Goal: Task Accomplishment & Management: Use online tool/utility

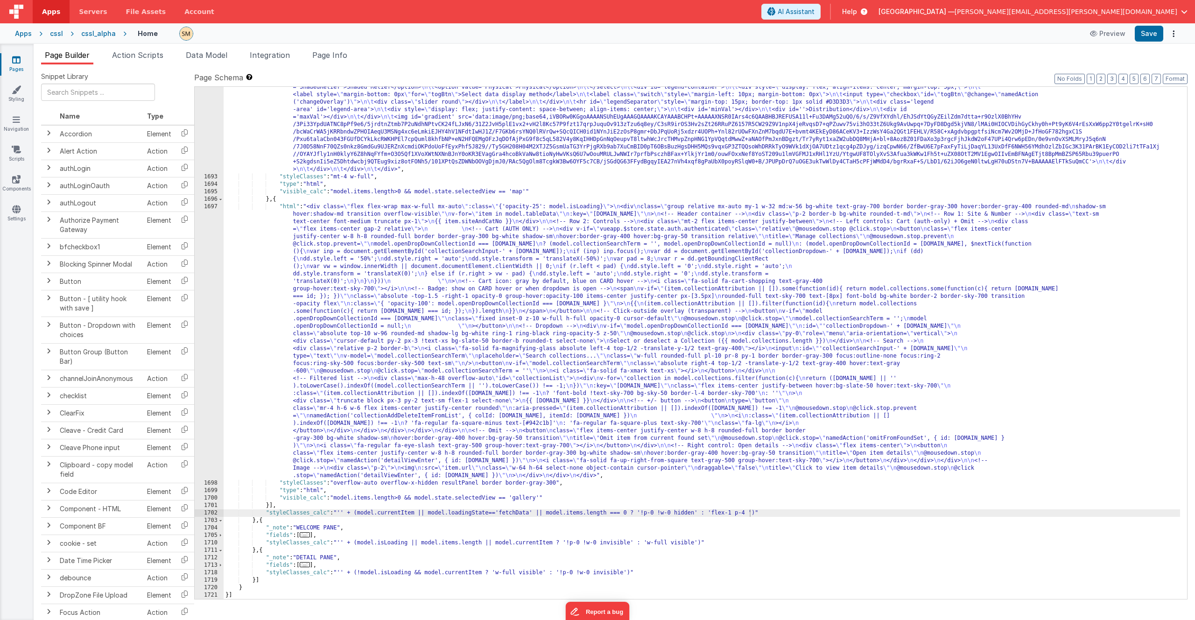
scroll to position [1296, 0]
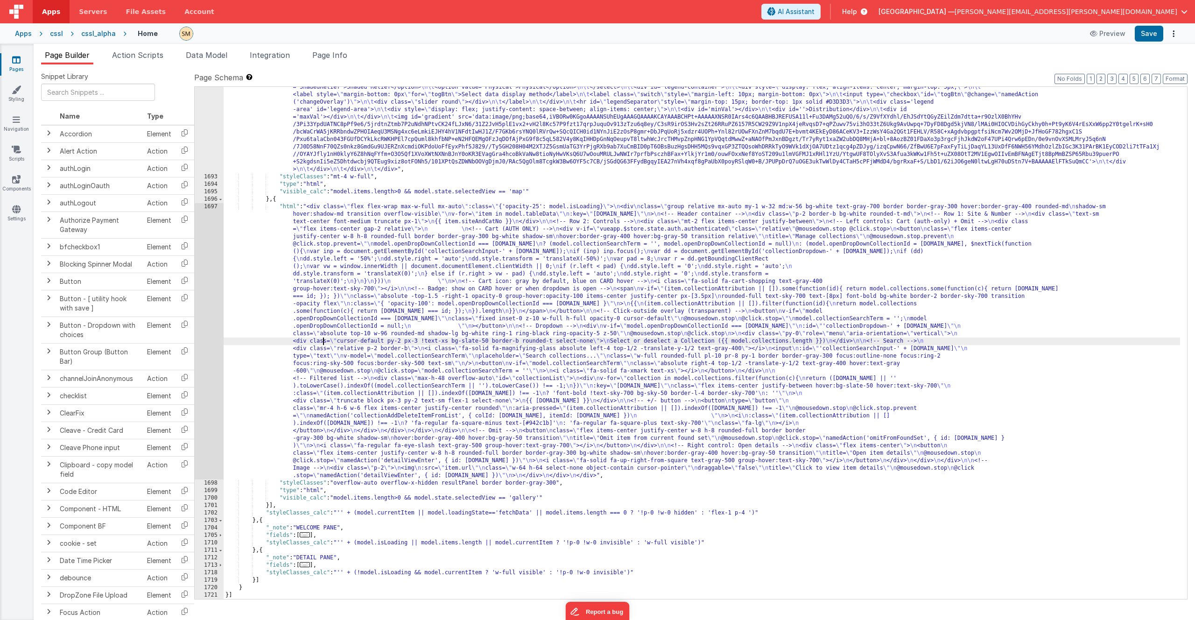
click at [324, 343] on div ""html" : " \t <div id='mapContainer'> \n\t <div id='map'></div> \n\t <div id='b…" at bounding box center [702, 373] width 957 height 639
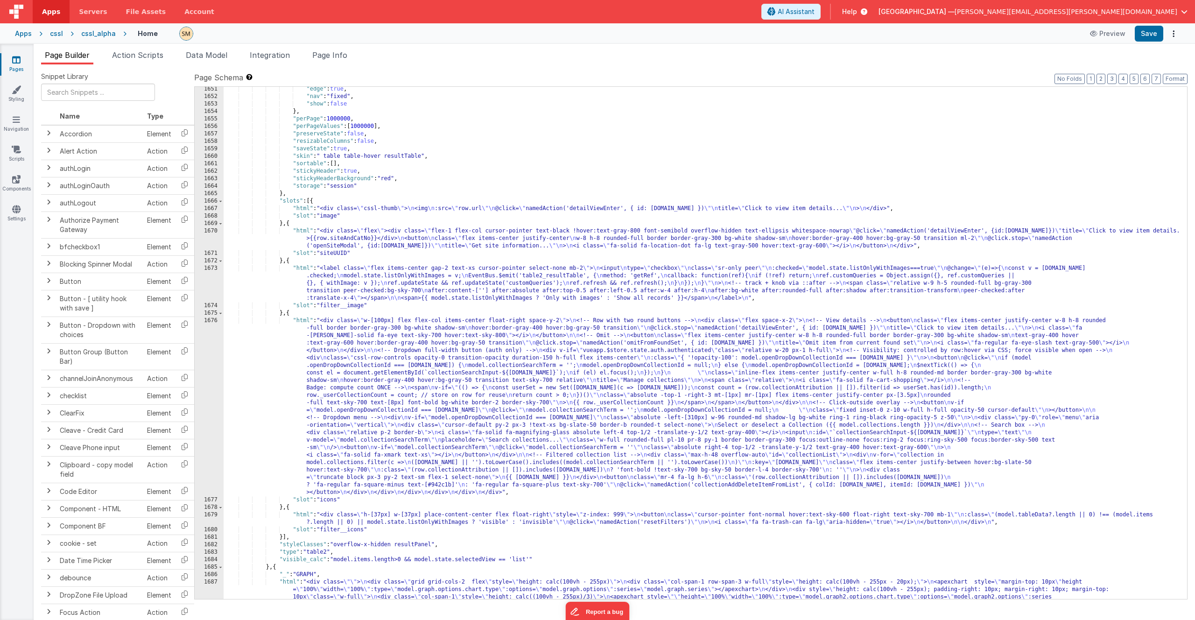
scroll to position [707, 0]
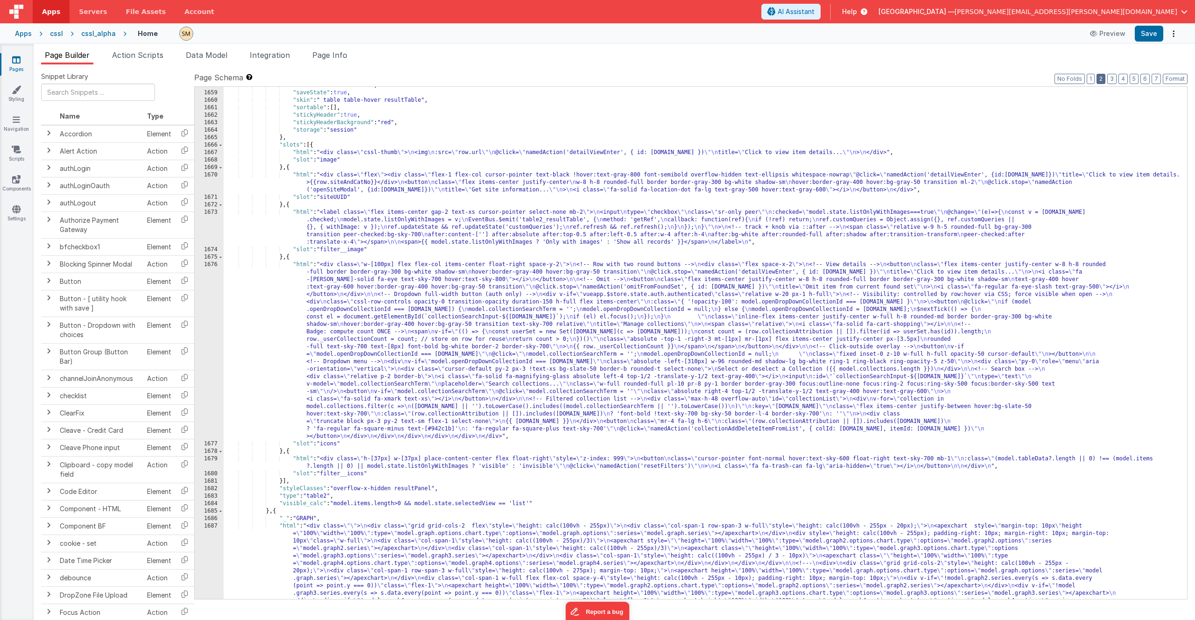
click at [1106, 79] on button "2" at bounding box center [1101, 79] width 9 height 10
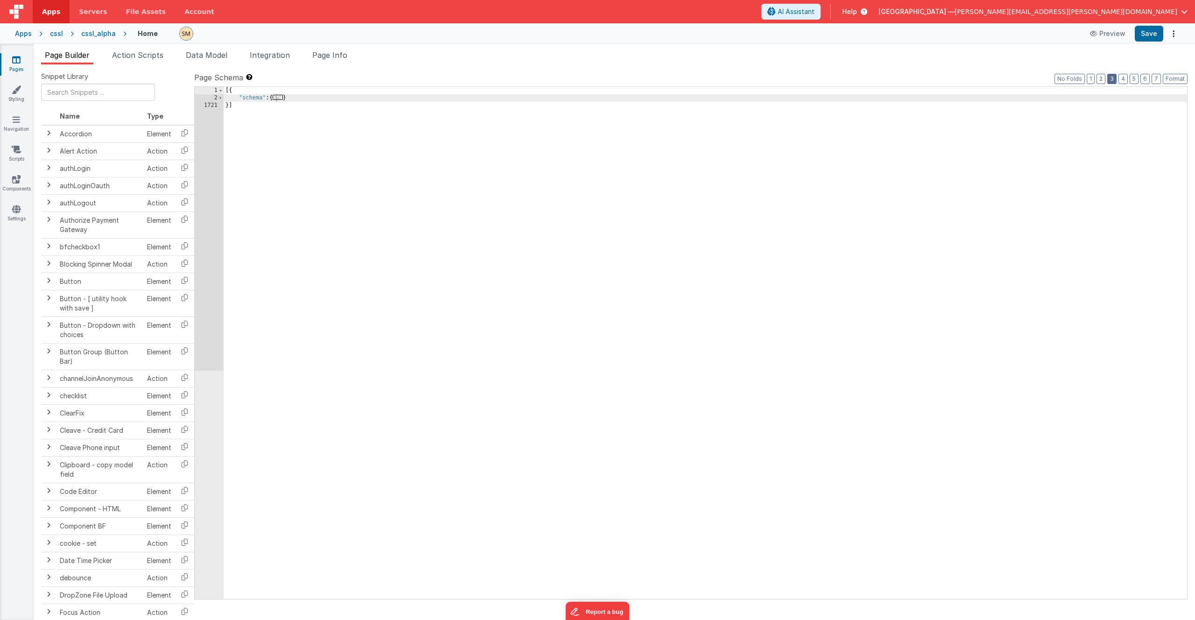
click at [1115, 78] on button "3" at bounding box center [1111, 79] width 9 height 10
click at [337, 56] on span "Page Info" at bounding box center [329, 54] width 35 height 9
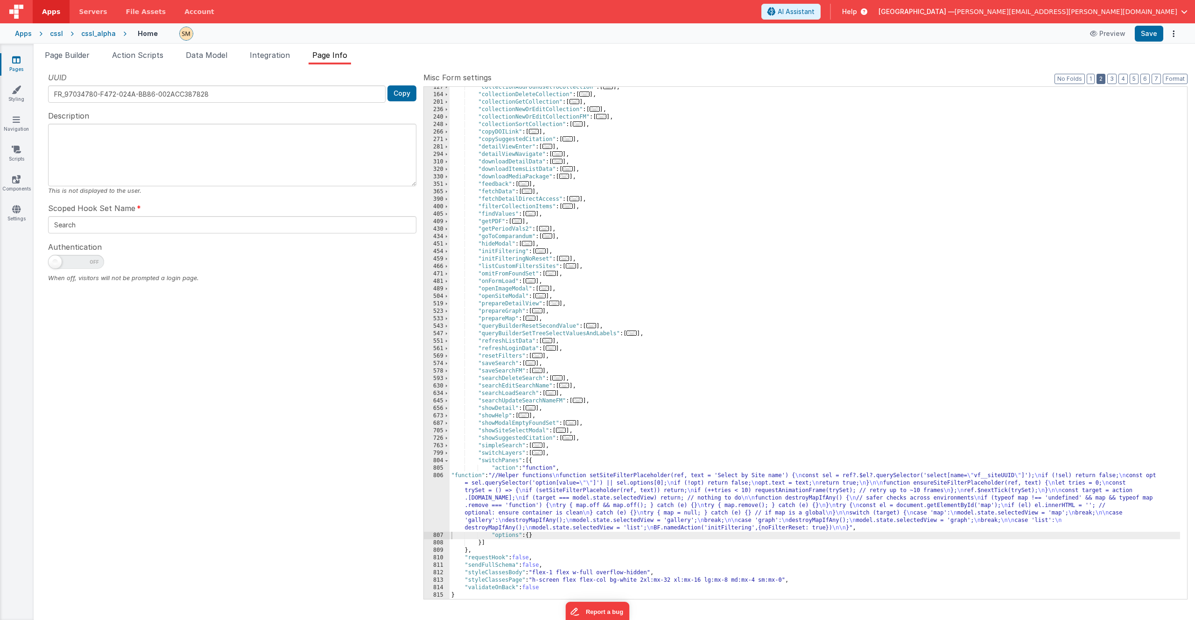
click at [1104, 79] on button "2" at bounding box center [1101, 79] width 9 height 10
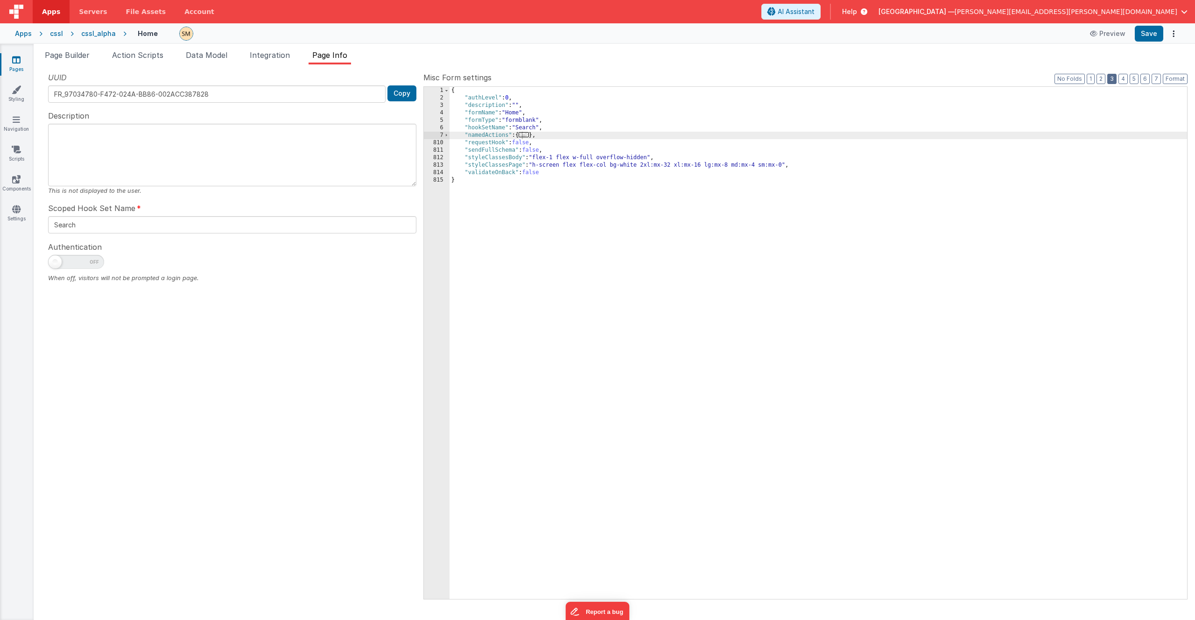
click at [1115, 78] on button "3" at bounding box center [1111, 79] width 9 height 10
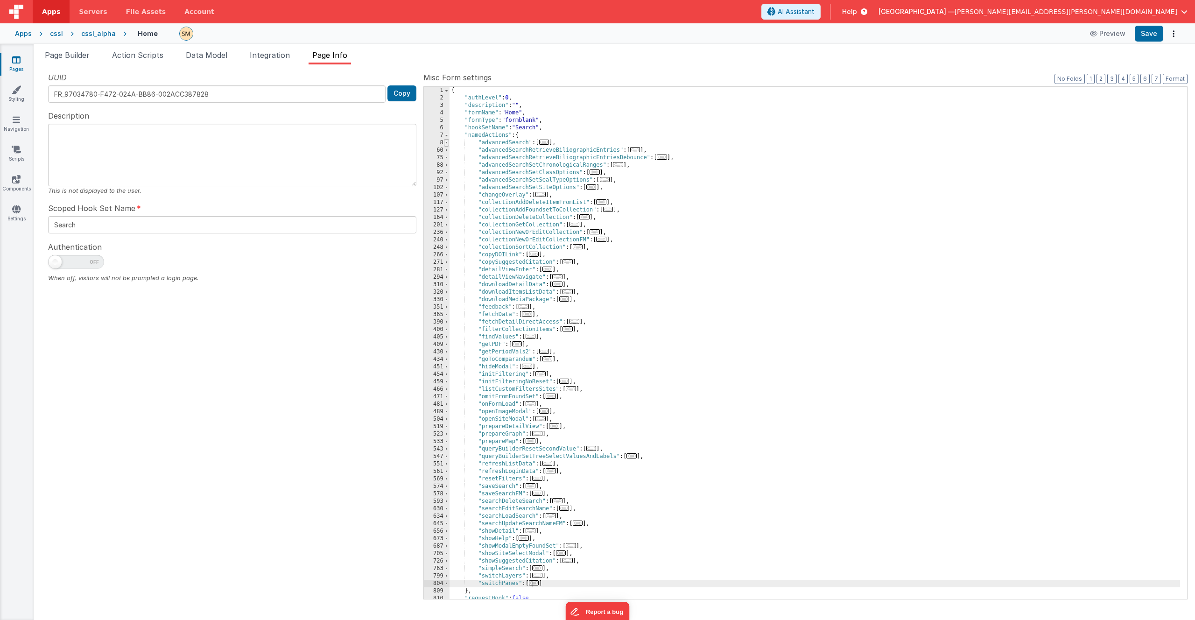
click at [445, 143] on span at bounding box center [446, 142] width 5 height 7
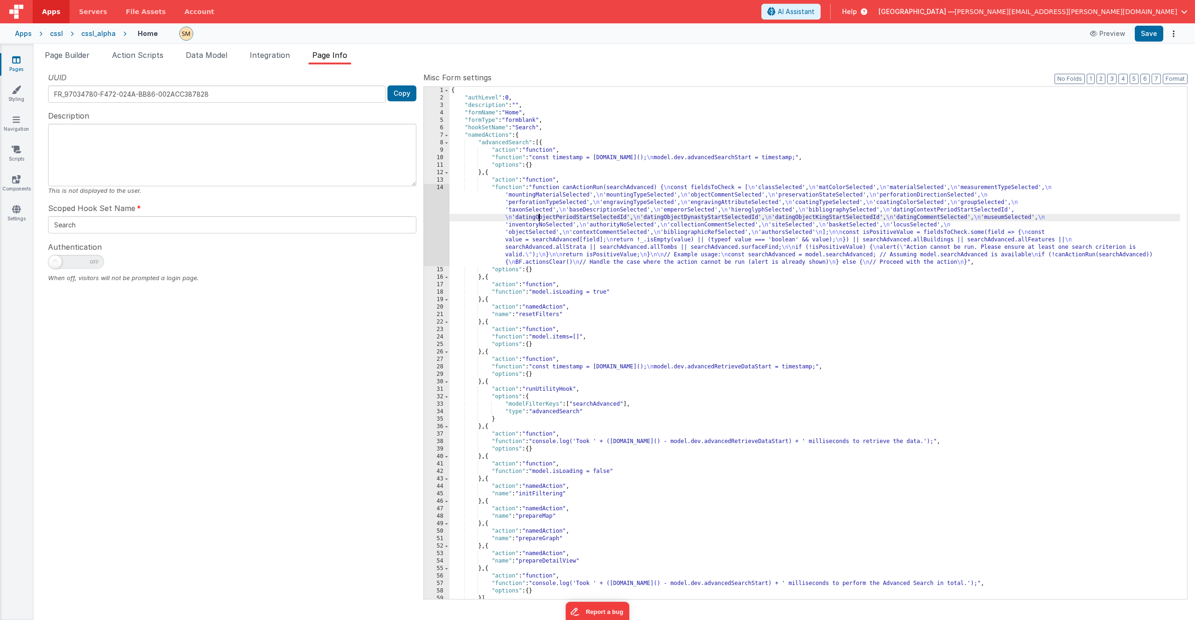
click at [537, 215] on div "{ "authLevel" : 0 , "description" : "" , "formName" : "Home" , "formType" : "fo…" at bounding box center [815, 350] width 731 height 527
click at [443, 218] on div "14" at bounding box center [437, 225] width 26 height 82
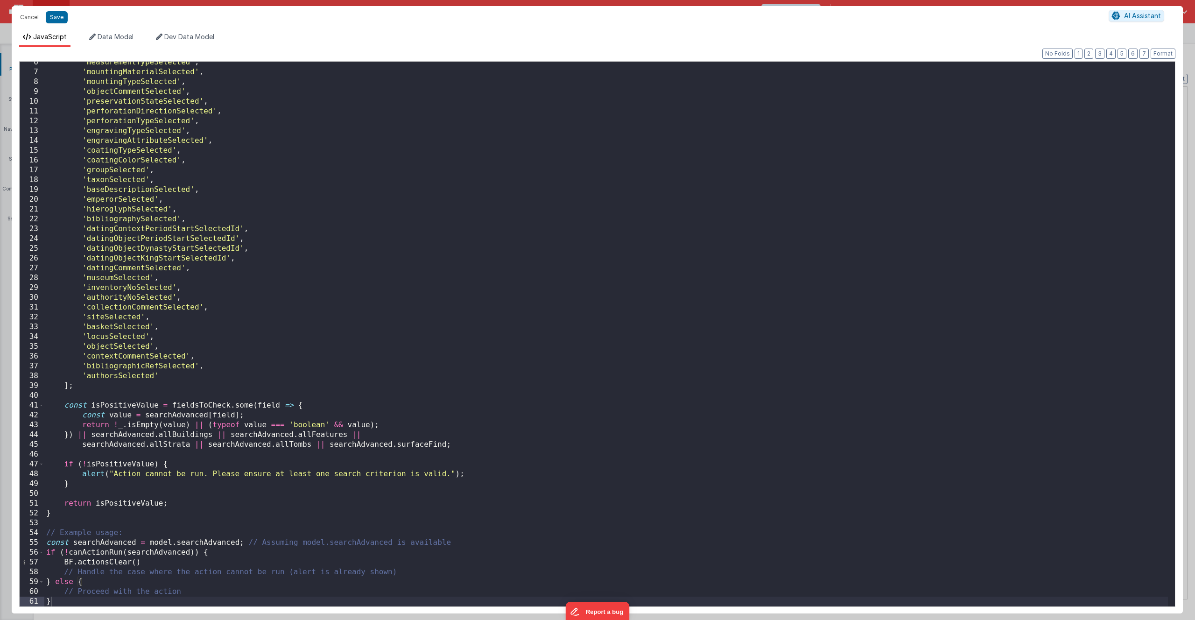
scroll to position [53, 0]
drag, startPoint x: 240, startPoint y: 543, endPoint x: 150, endPoint y: 544, distance: 90.1
click at [150, 544] on div "'measurementTypeSelected' , 'mountingMaterialSelected' , 'mountingTypeSelected'…" at bounding box center [606, 339] width 1124 height 564
click at [147, 564] on div "'measurementTypeSelected' , 'mountingMaterialSelected' , 'mountingTypeSelected'…" at bounding box center [606, 339] width 1124 height 564
drag, startPoint x: 147, startPoint y: 564, endPoint x: 34, endPoint y: 562, distance: 113.0
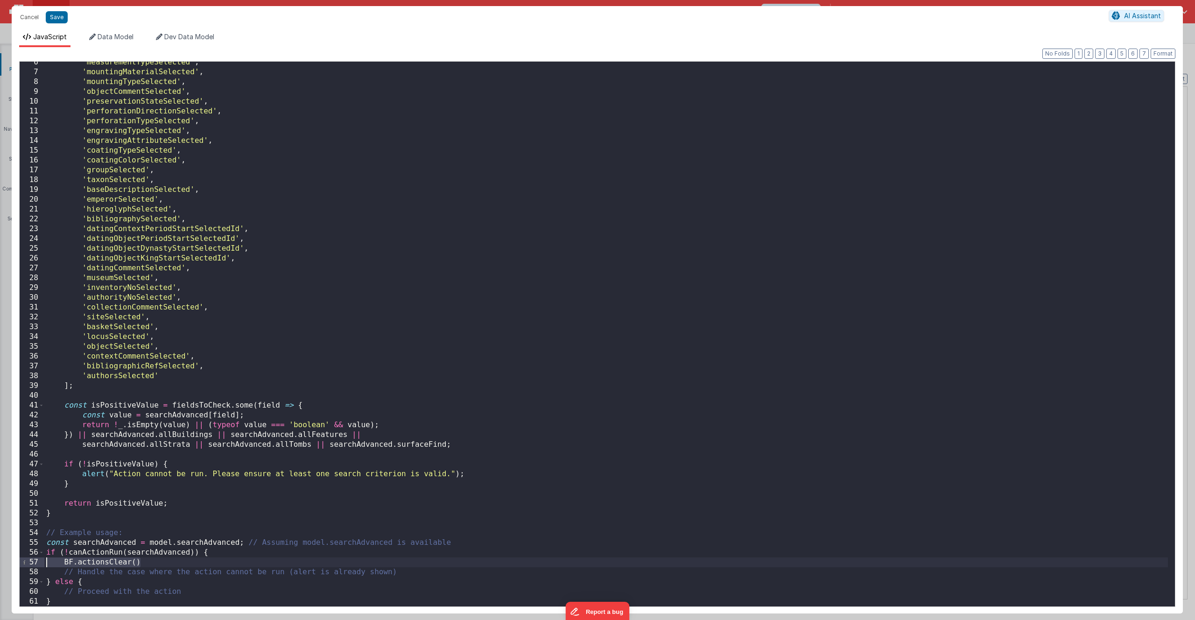
click at [34, 562] on div "6 7 8 9 10 11 12 13 14 15 16 17 18 19 20 21 22 23 24 25 26 27 28 29 30 31 32 33…" at bounding box center [597, 334] width 1156 height 546
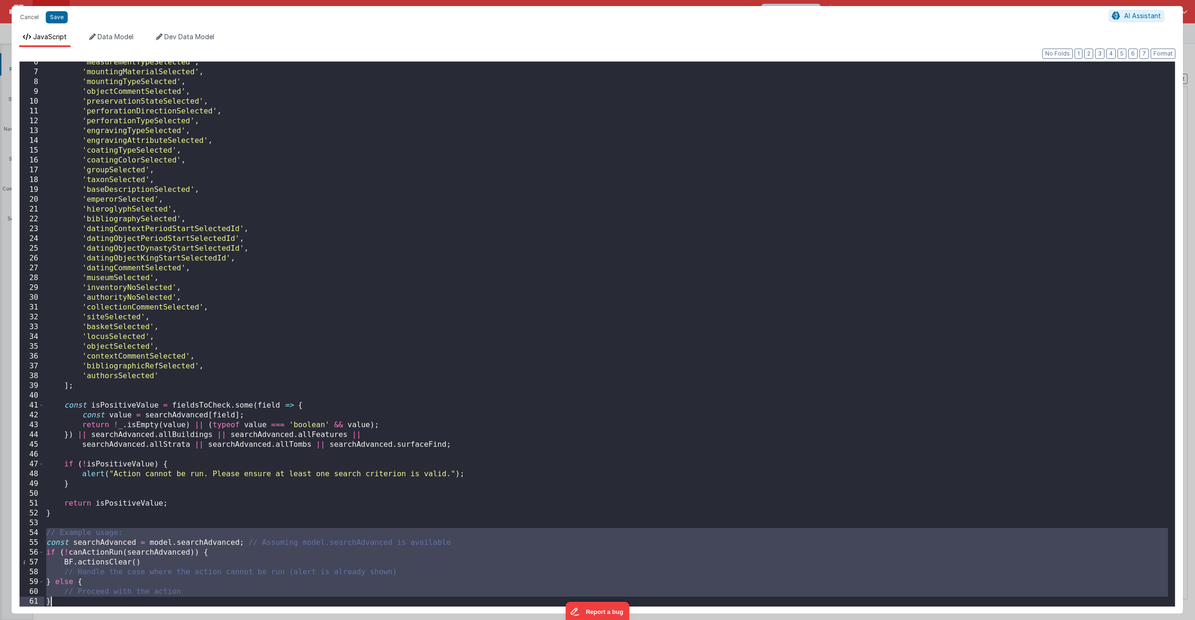
drag, startPoint x: 47, startPoint y: 532, endPoint x: 97, endPoint y: 607, distance: 90.6
click at [97, 607] on div "Format 7 6 5 4 3 2 1 No Folds 6 7 8 9 10 11 12 13 14 15 16 17 18 19 20 21 22 23…" at bounding box center [597, 330] width 1171 height 566
click at [145, 564] on div "'measurementTypeSelected' , 'mountingMaterialSelected' , 'mountingTypeSelected'…" at bounding box center [606, 339] width 1124 height 564
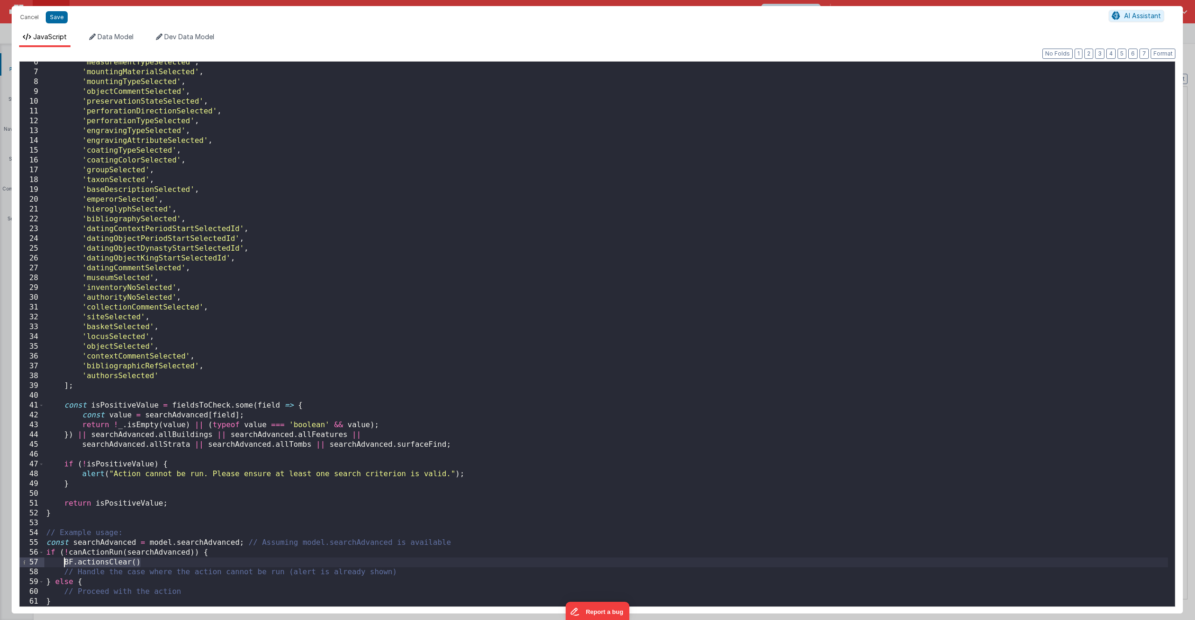
drag, startPoint x: 145, startPoint y: 564, endPoint x: 66, endPoint y: 565, distance: 78.9
click at [66, 565] on div "'measurementTypeSelected' , 'mountingMaterialSelected' , 'mountingTypeSelected'…" at bounding box center [606, 339] width 1124 height 564
click at [161, 564] on div "'measurementTypeSelected' , 'mountingMaterialSelected' , 'mountingTypeSelected'…" at bounding box center [606, 339] width 1124 height 564
click at [36, 18] on button "Cancel" at bounding box center [29, 17] width 28 height 13
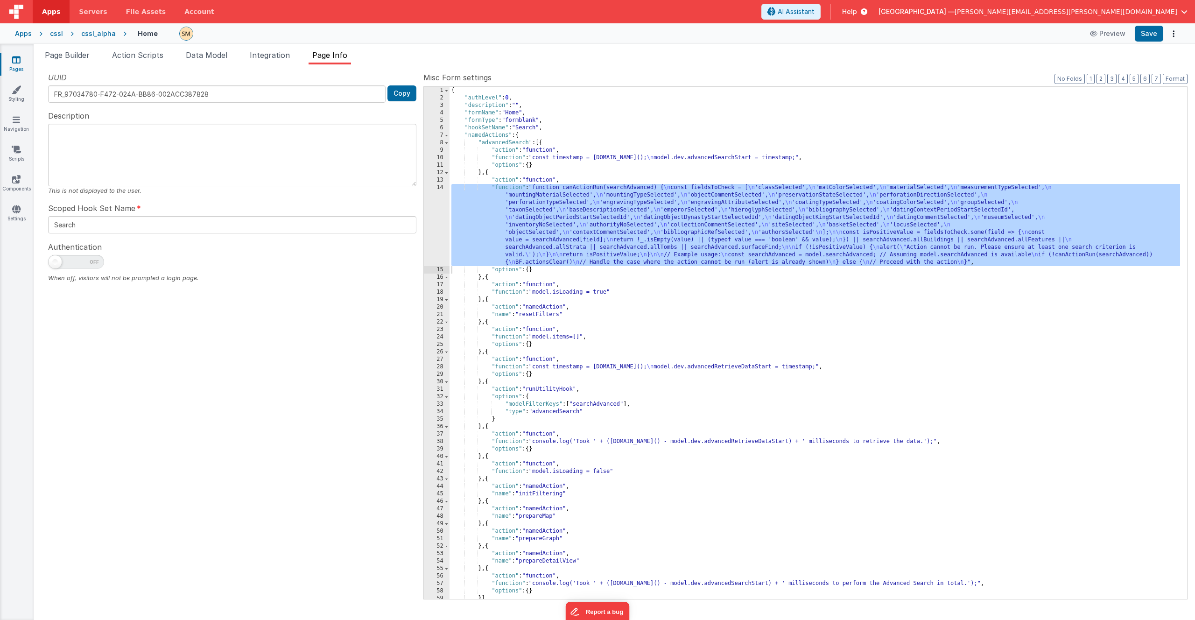
click at [546, 316] on div "{ "authLevel" : 0 , "description" : "" , "formName" : "Home" , "formType" : "fo…" at bounding box center [815, 350] width 731 height 527
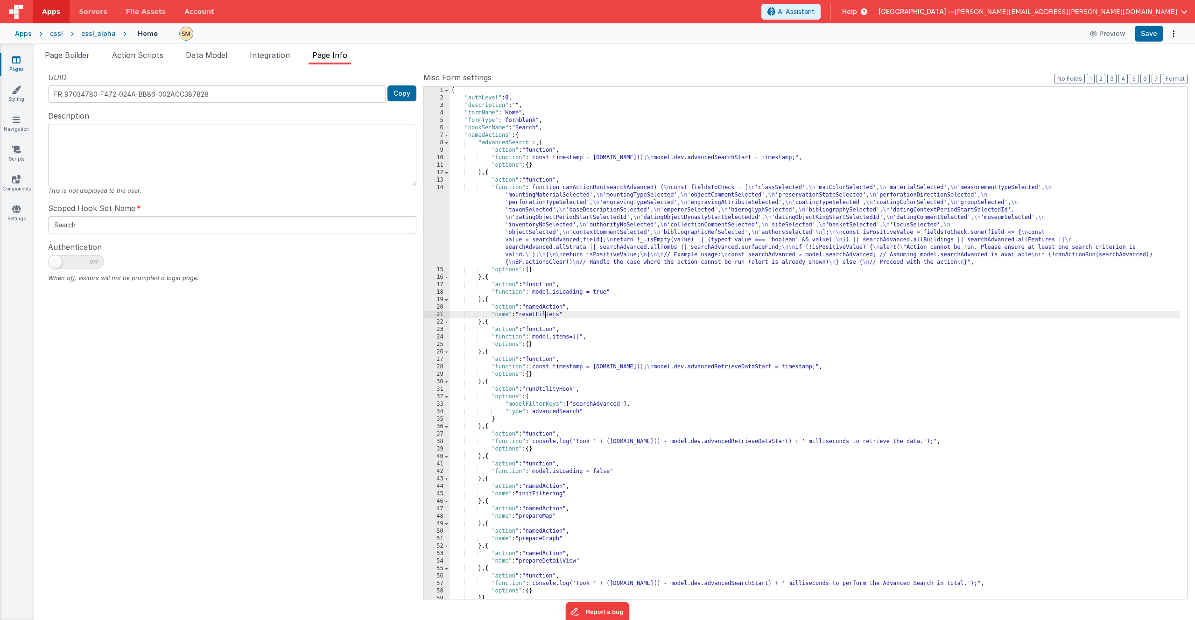
click at [546, 316] on div "{ "authLevel" : 0 , "description" : "" , "formName" : "Home" , "formType" : "fo…" at bounding box center [815, 350] width 731 height 527
click at [487, 299] on div "{ "authLevel" : 0 , "description" : "" , "formName" : "Home" , "formType" : "fo…" at bounding box center [815, 350] width 731 height 527
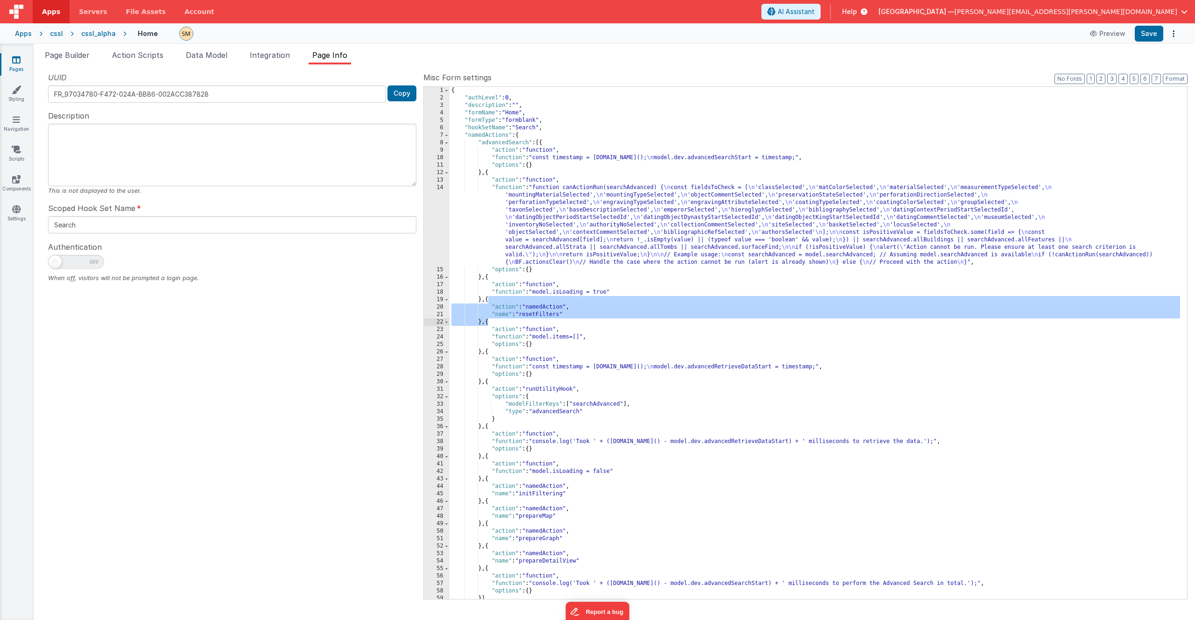
drag, startPoint x: 487, startPoint y: 300, endPoint x: 487, endPoint y: 324, distance: 23.8
click at [487, 324] on div "{ "authLevel" : 0 , "description" : "" , "formName" : "Home" , "formType" : "fo…" at bounding box center [815, 350] width 731 height 527
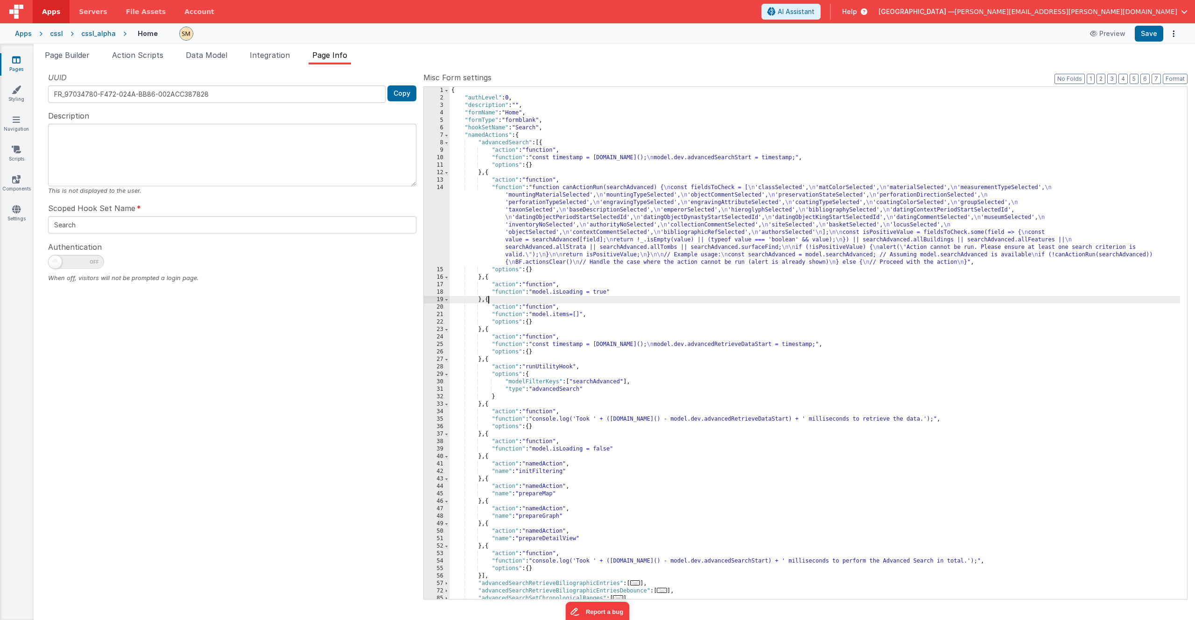
click at [486, 330] on div "{ "authLevel" : 0 , "description" : "" , "formName" : "Home" , "formType" : "fo…" at bounding box center [815, 350] width 731 height 527
click at [488, 330] on div "{ "authLevel" : 0 , "description" : "" , "formName" : "Home" , "formType" : "fo…" at bounding box center [815, 350] width 731 height 527
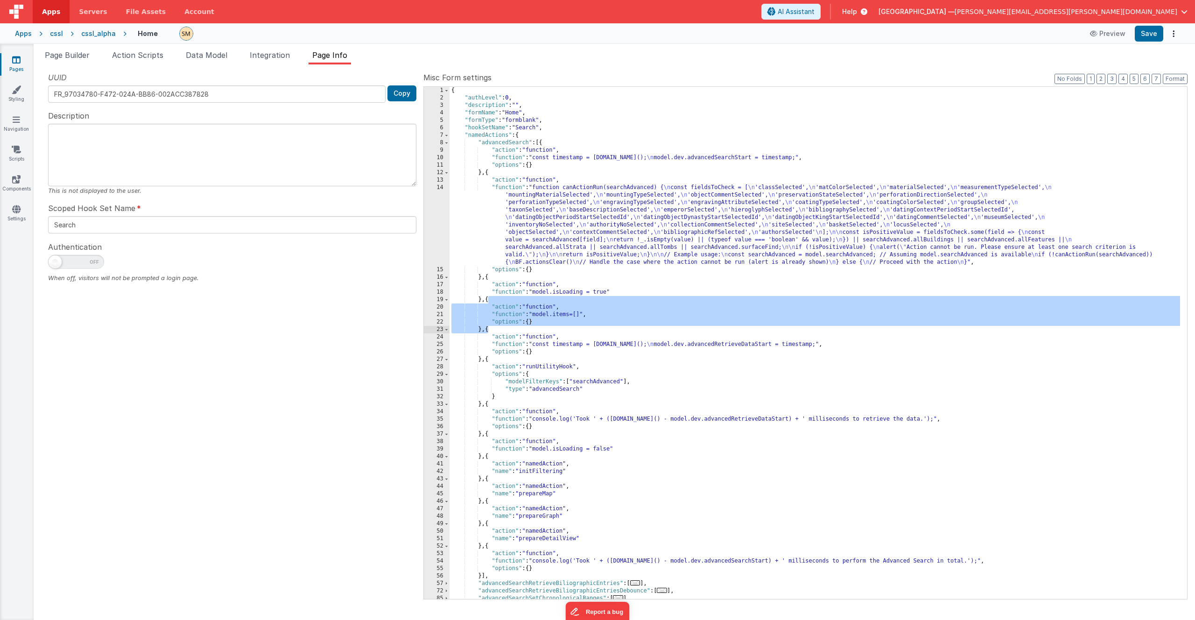
drag, startPoint x: 488, startPoint y: 298, endPoint x: 489, endPoint y: 332, distance: 34.1
click at [489, 332] on div "{ "authLevel" : 0 , "description" : "" , "formName" : "Home" , "formType" : "fo…" at bounding box center [815, 350] width 731 height 527
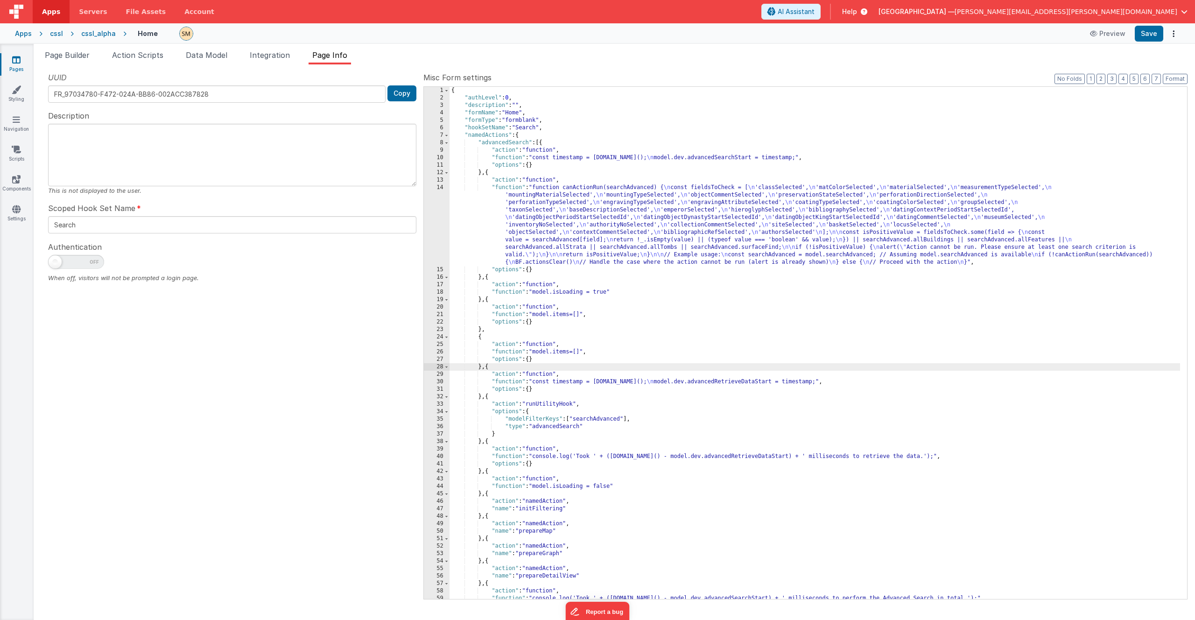
click at [567, 352] on div "{ "authLevel" : 0 , "description" : "" , "formName" : "Home" , "formType" : "fo…" at bounding box center [815, 350] width 731 height 527
click at [580, 352] on div "{ "authLevel" : 0 , "description" : "" , "formName" : "Home" , "formType" : "fo…" at bounding box center [815, 350] width 731 height 527
click at [561, 352] on div "{ "authLevel" : 0 , "description" : "" , "formName" : "Home" , "formType" : "fo…" at bounding box center [815, 350] width 731 height 527
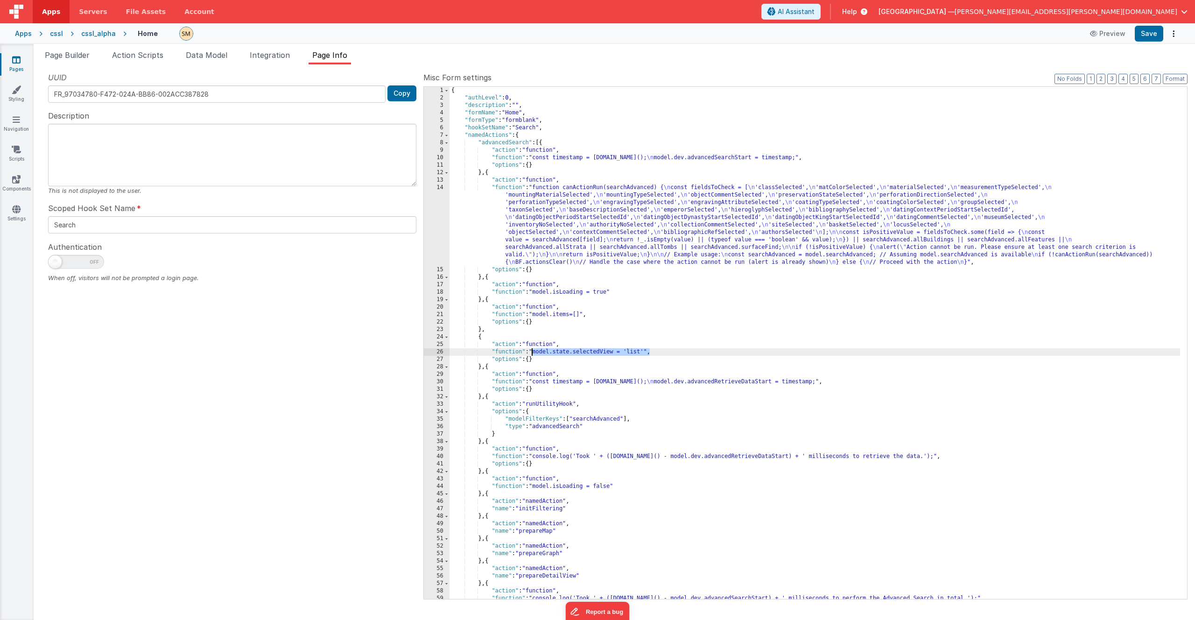
drag, startPoint x: 649, startPoint y: 352, endPoint x: 534, endPoint y: 355, distance: 115.4
click at [534, 355] on div "{ "authLevel" : 0 , "description" : "" , "formName" : "Home" , "formType" : "fo…" at bounding box center [815, 350] width 731 height 527
click at [447, 144] on span at bounding box center [446, 142] width 5 height 7
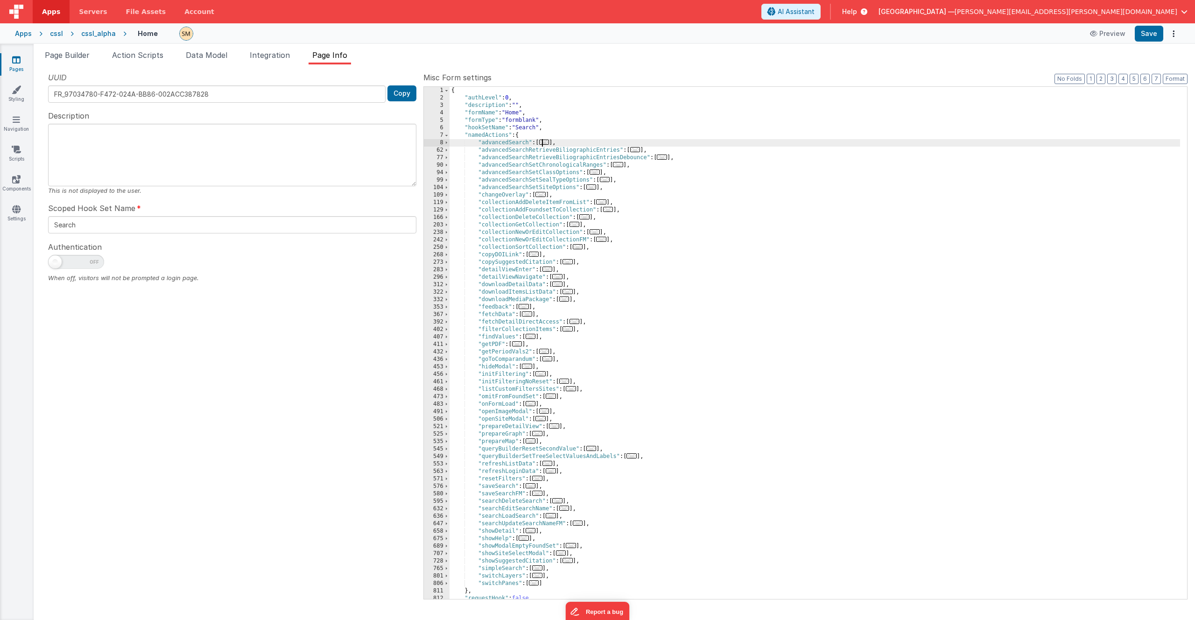
click at [478, 308] on div "{ "authLevel" : 0 , "description" : "" , "formName" : "Home" , "formType" : "fo…" at bounding box center [815, 350] width 731 height 527
click at [445, 315] on span at bounding box center [446, 314] width 5 height 7
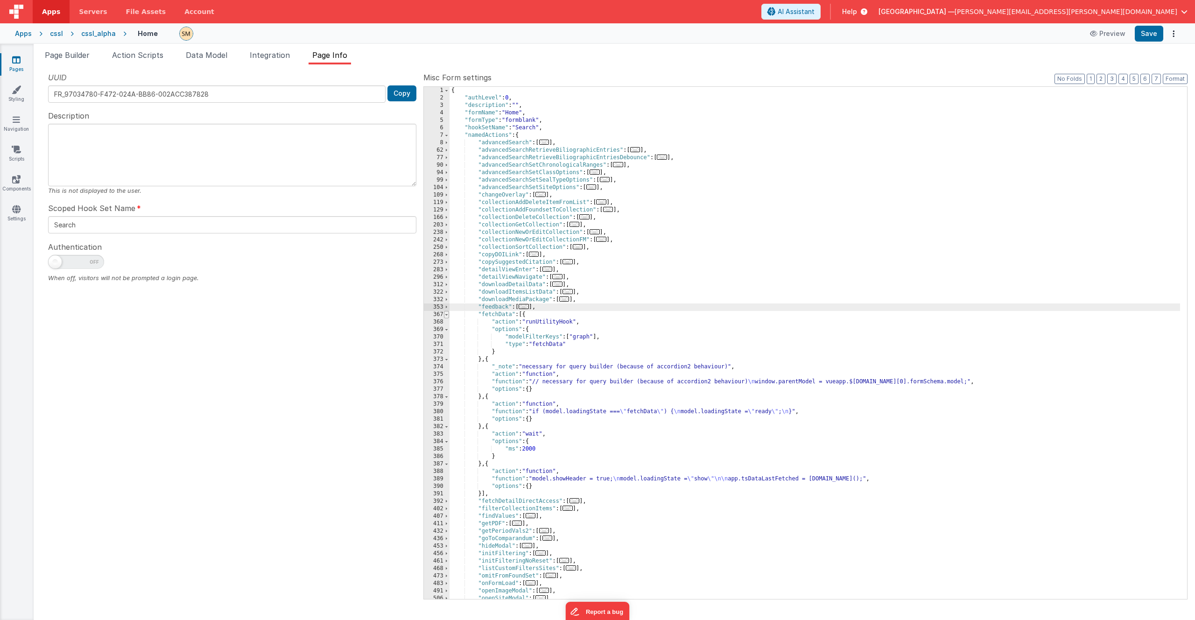
click at [447, 315] on span at bounding box center [446, 314] width 5 height 7
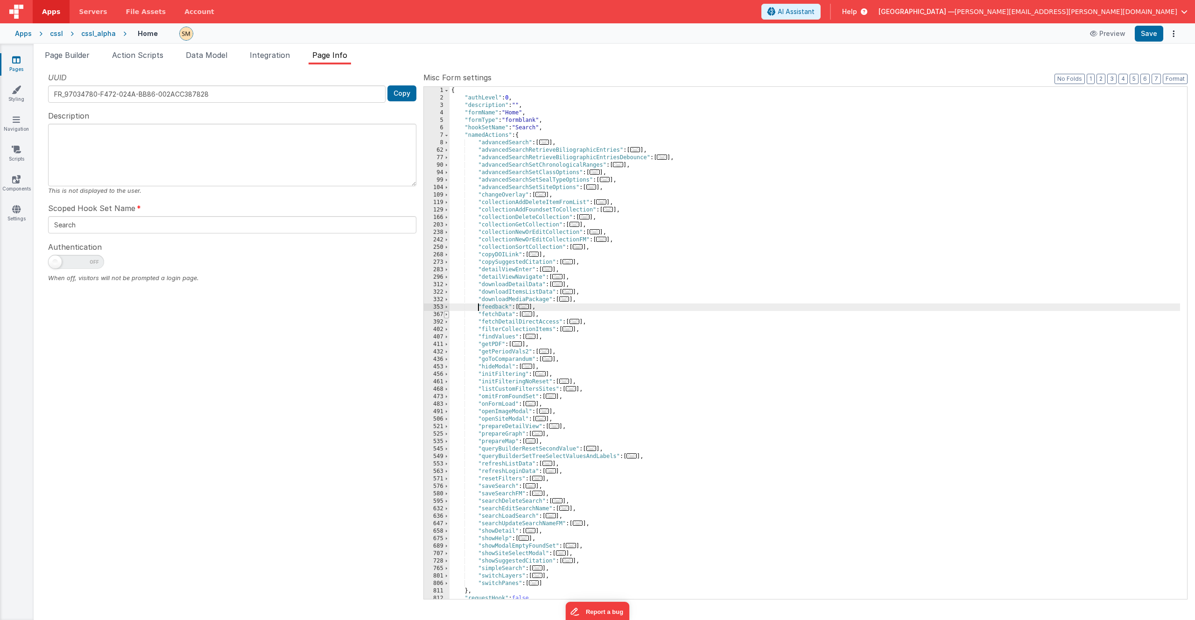
click at [447, 315] on span at bounding box center [446, 314] width 5 height 7
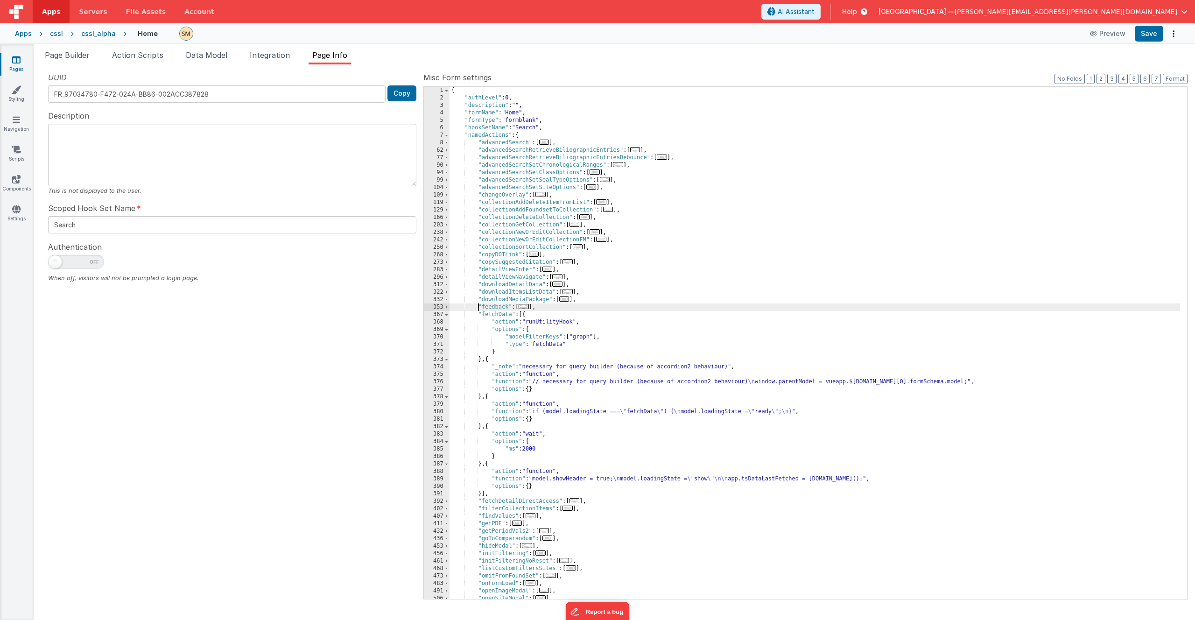
click at [530, 449] on div "{ "authLevel" : 0 , "description" : "" , "formName" : "Home" , "formType" : "fo…" at bounding box center [815, 350] width 731 height 527
click at [444, 315] on span at bounding box center [446, 314] width 5 height 7
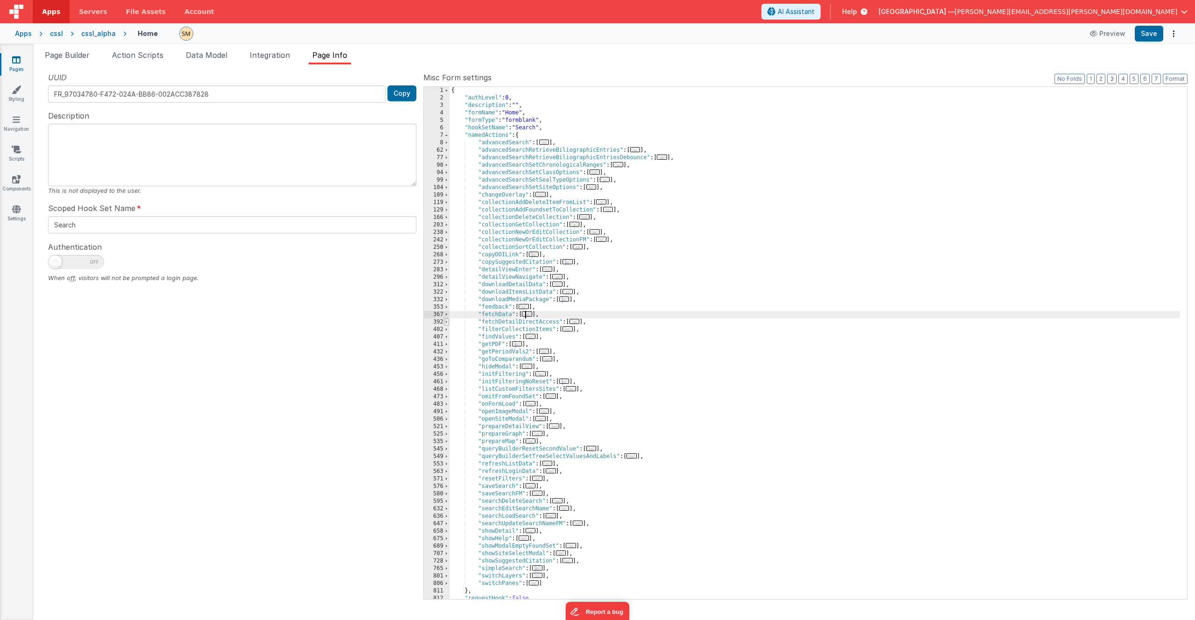
click at [445, 323] on span at bounding box center [446, 321] width 5 height 7
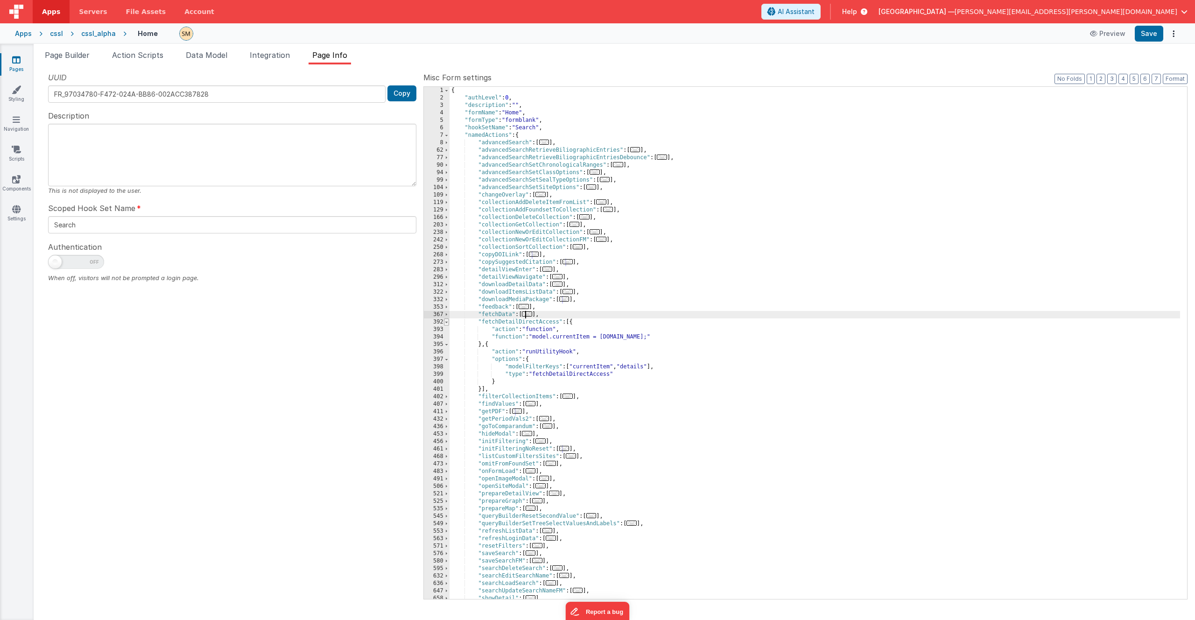
click at [445, 323] on span at bounding box center [446, 321] width 5 height 7
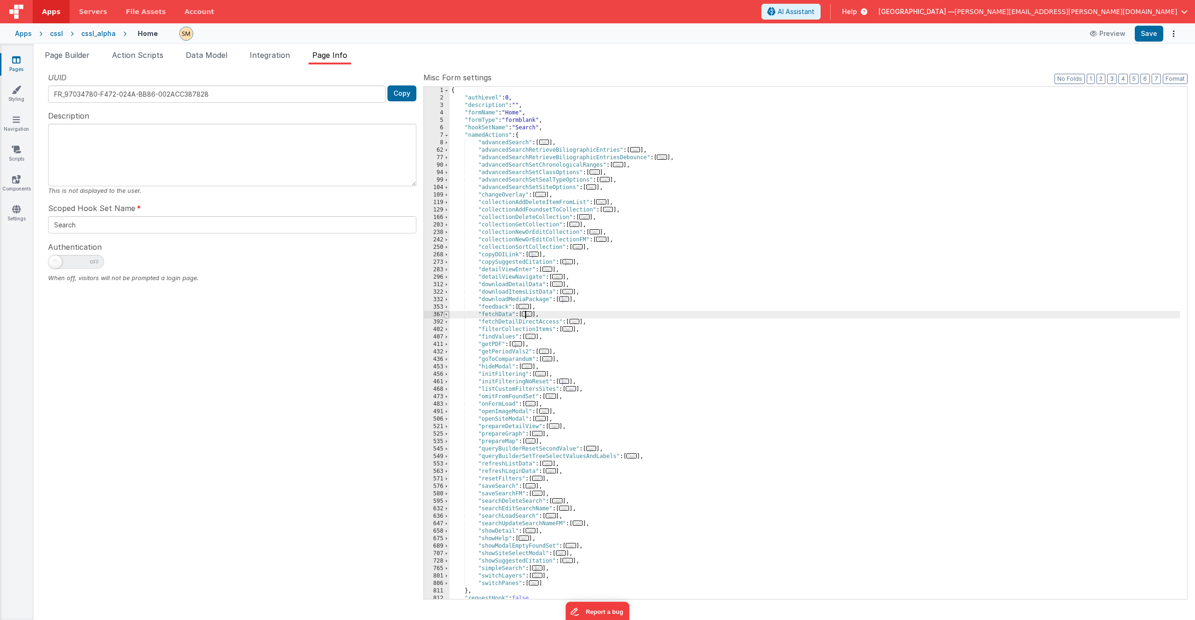
click at [446, 316] on span at bounding box center [446, 314] width 5 height 7
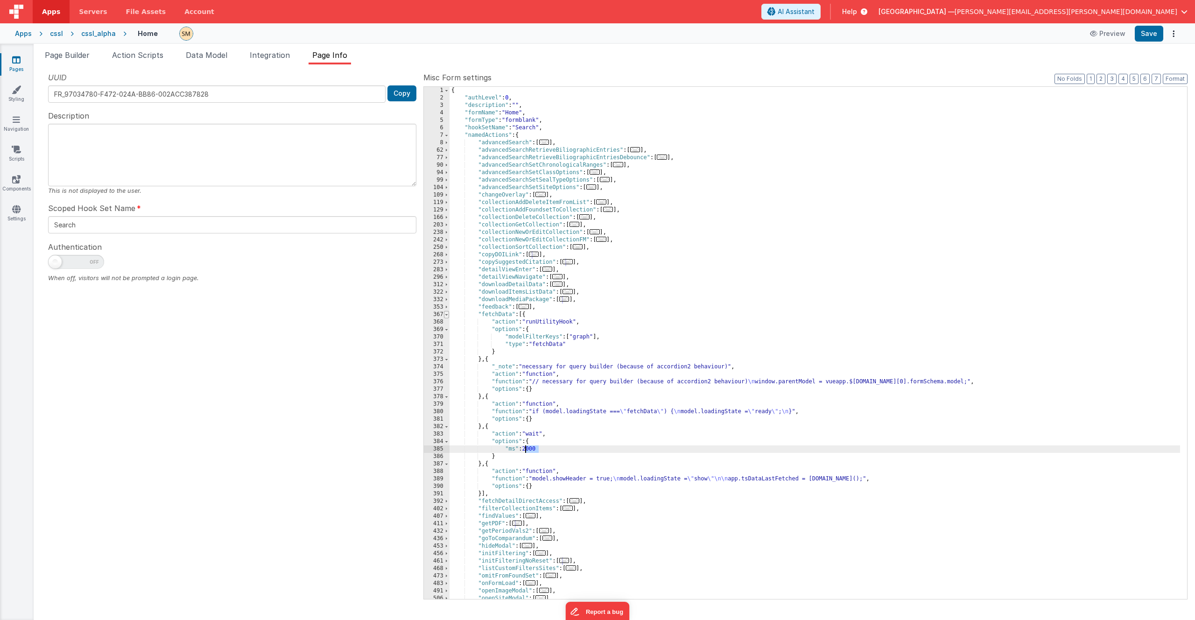
click at [446, 316] on span at bounding box center [446, 314] width 5 height 7
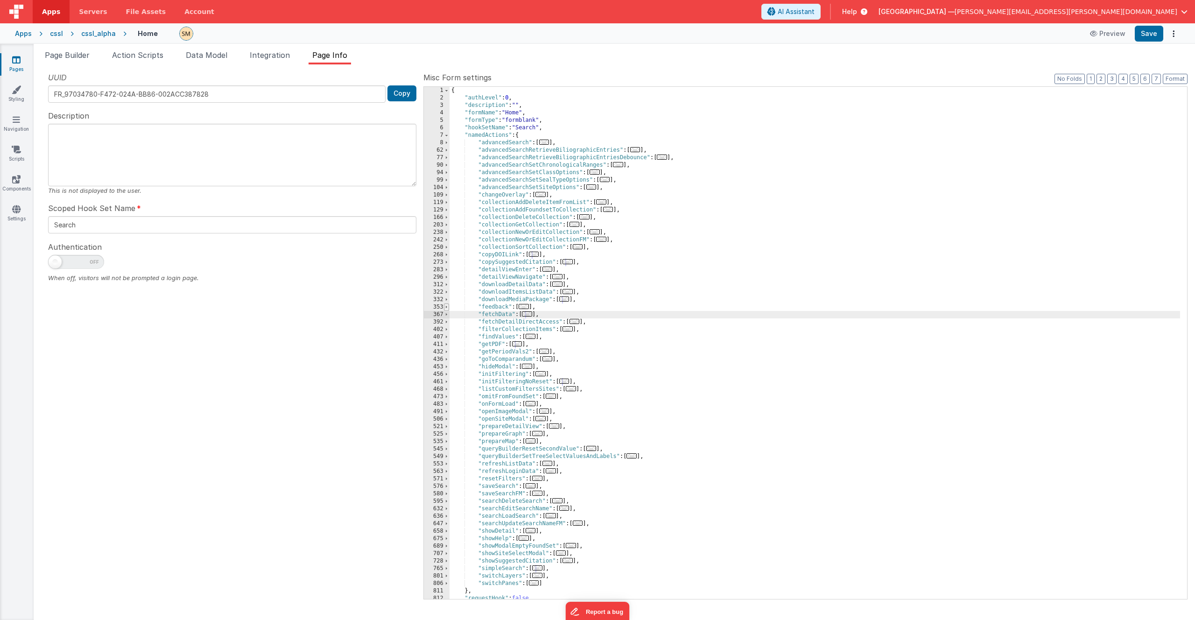
click at [446, 310] on span at bounding box center [446, 306] width 5 height 7
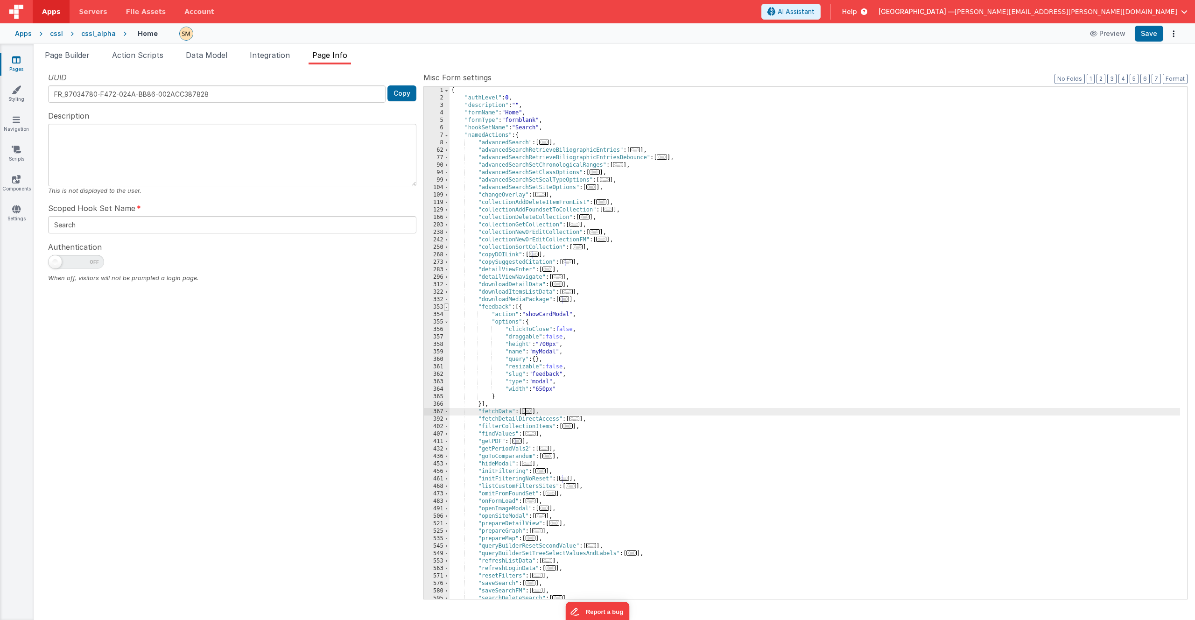
click at [446, 310] on span at bounding box center [446, 306] width 5 height 7
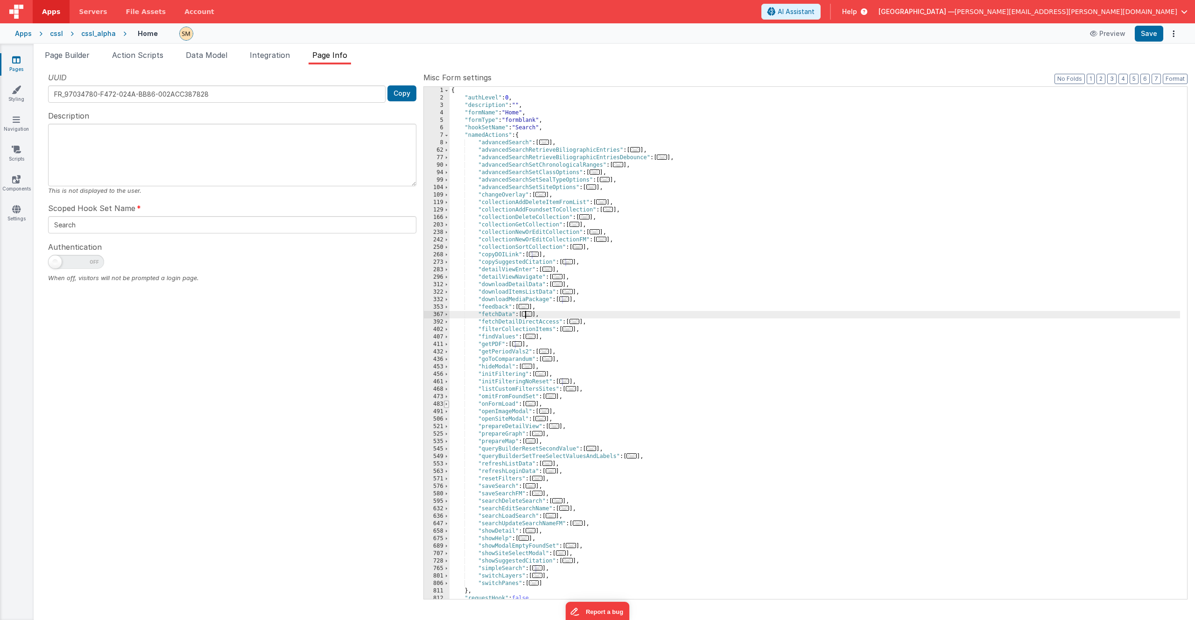
click at [445, 405] on span at bounding box center [446, 404] width 5 height 7
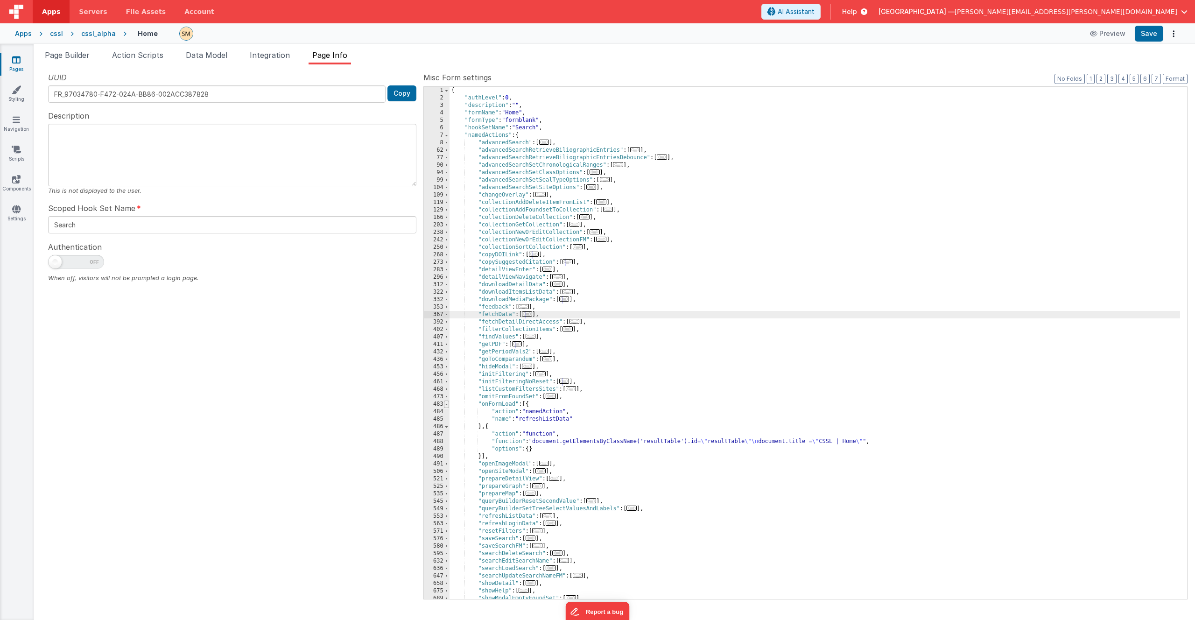
click at [445, 405] on span at bounding box center [446, 404] width 5 height 7
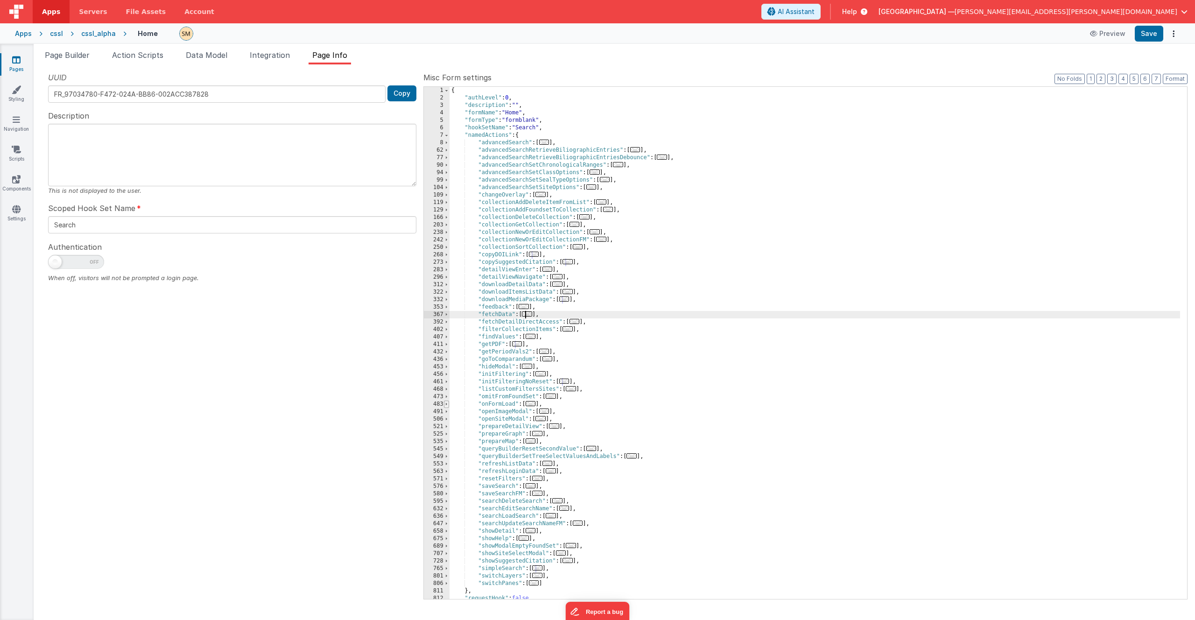
click at [445, 405] on span at bounding box center [446, 404] width 5 height 7
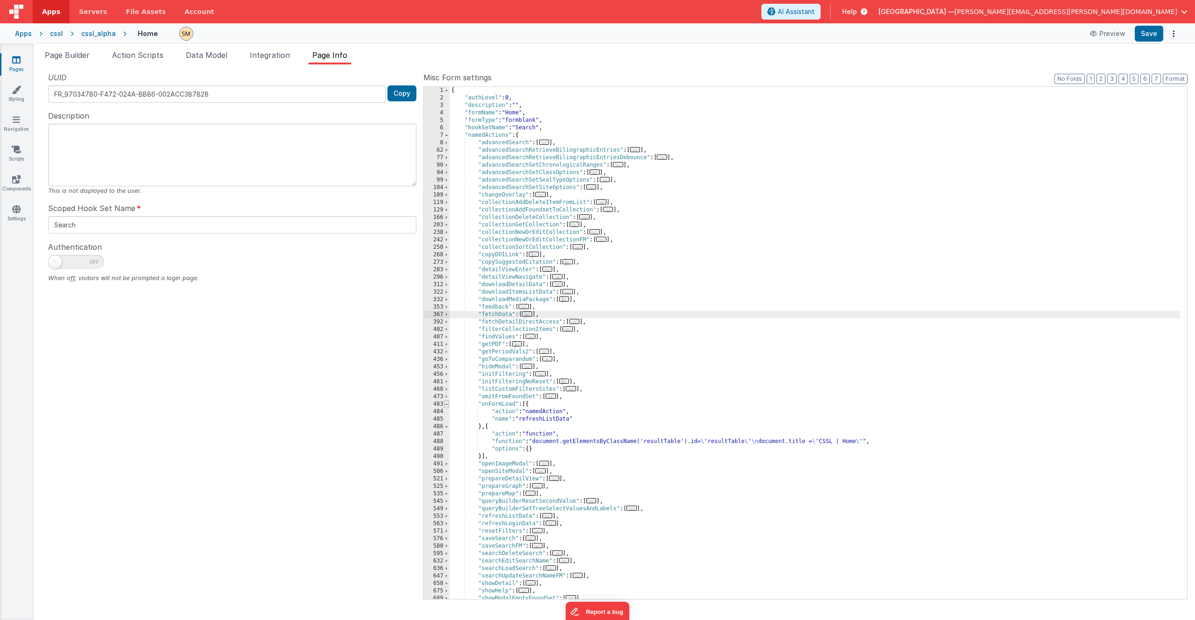
click at [445, 405] on span at bounding box center [446, 404] width 5 height 7
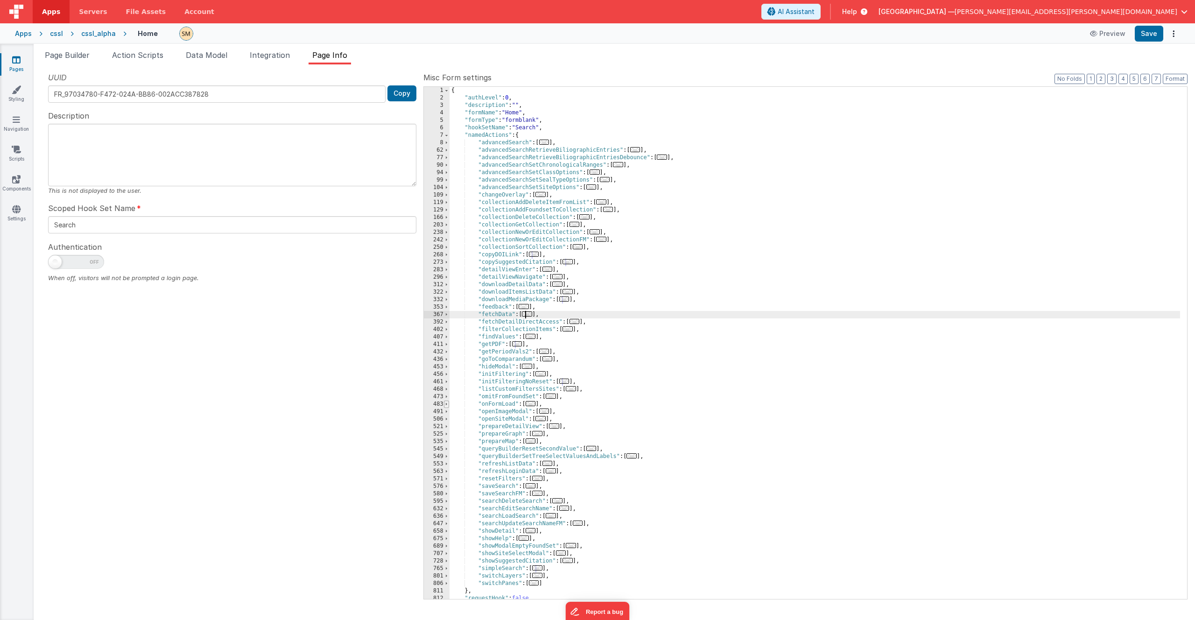
click at [445, 405] on span at bounding box center [446, 404] width 5 height 7
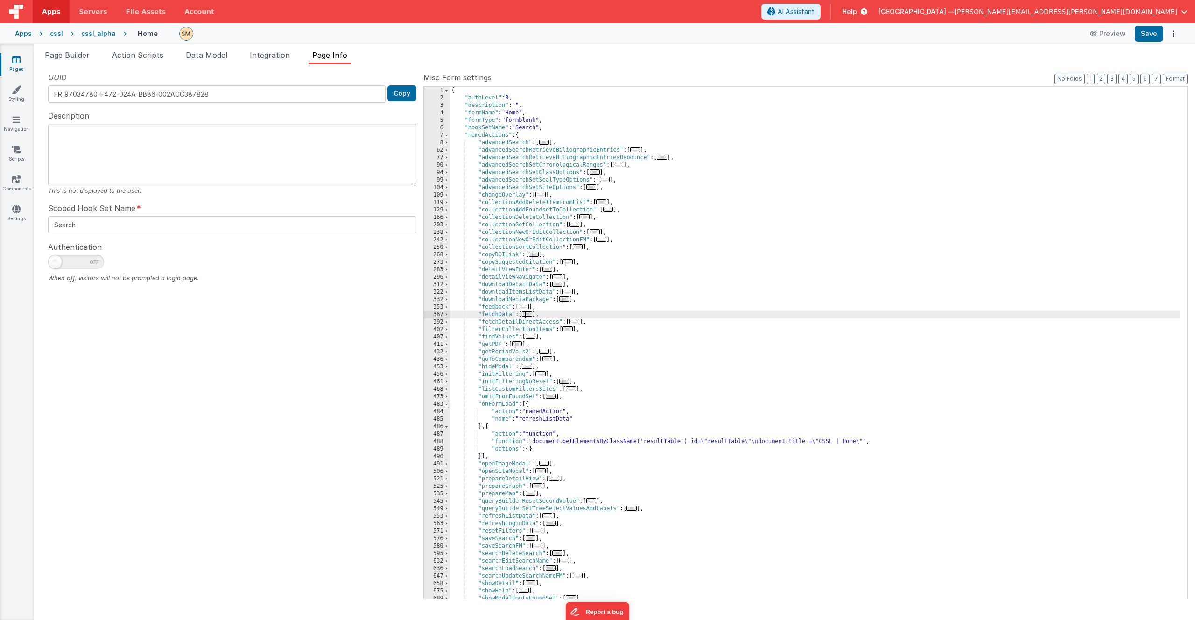
click at [446, 404] on span at bounding box center [446, 404] width 5 height 7
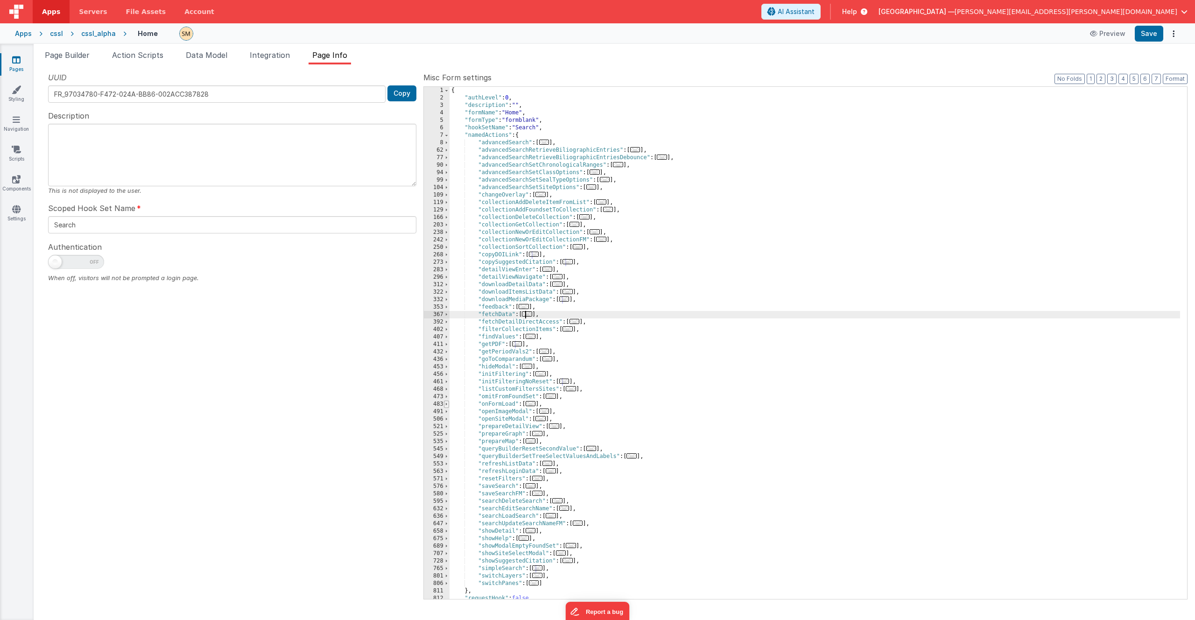
click at [446, 404] on span at bounding box center [446, 404] width 5 height 7
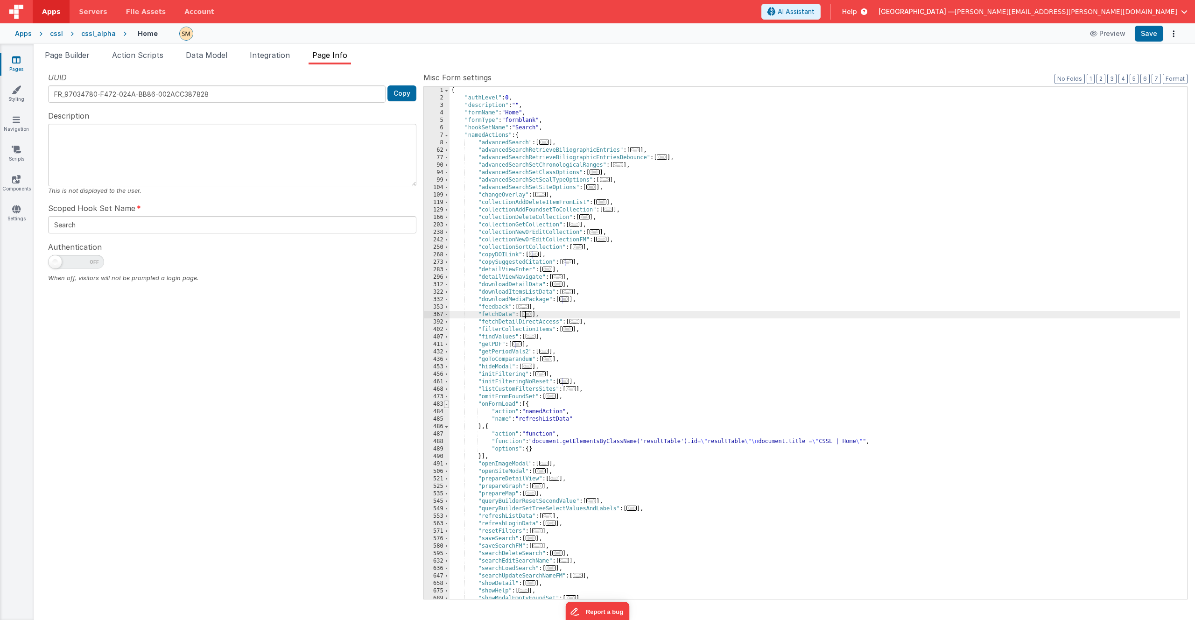
click at [446, 404] on span at bounding box center [446, 404] width 5 height 7
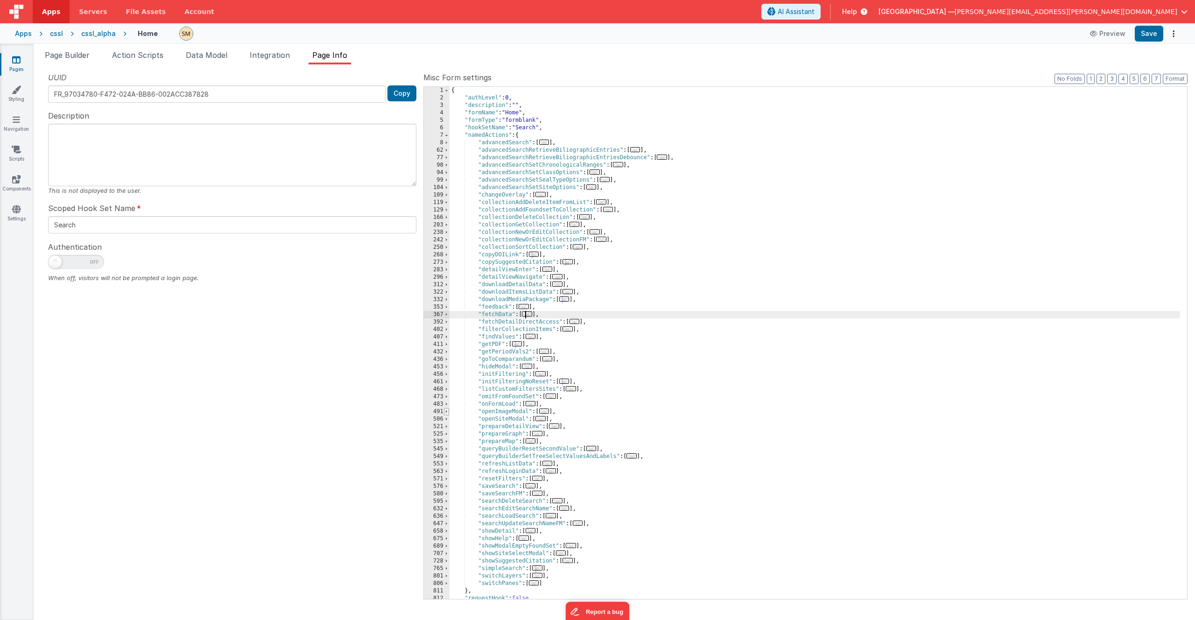
click at [447, 410] on span at bounding box center [446, 411] width 5 height 7
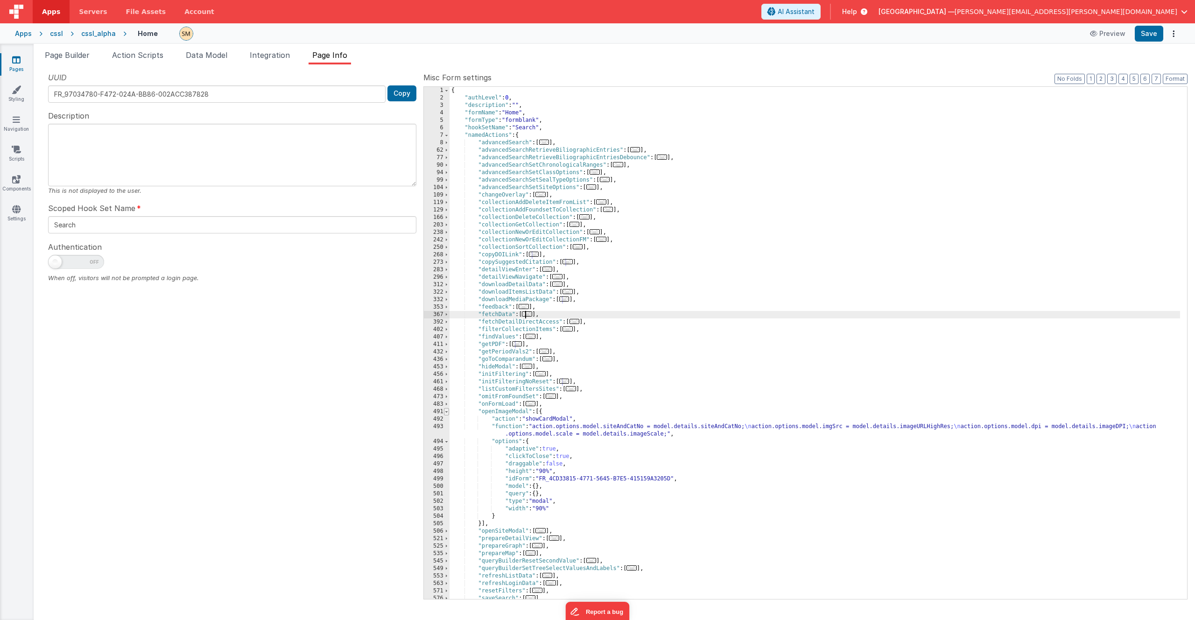
click at [447, 410] on span at bounding box center [446, 411] width 5 height 7
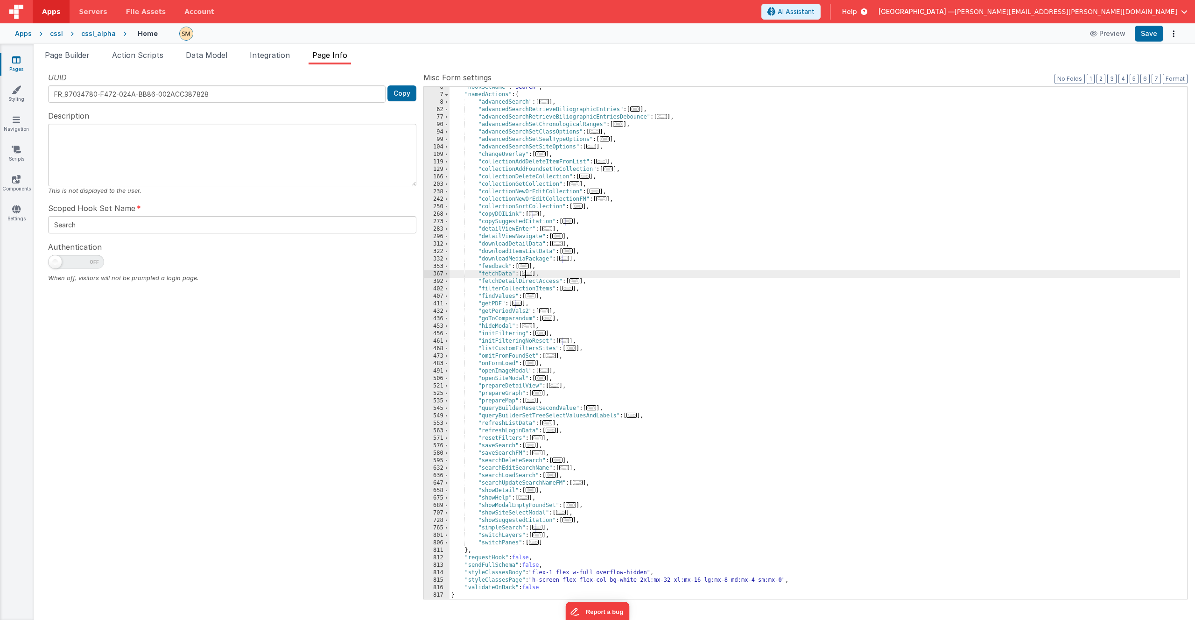
scroll to position [41, 0]
click at [448, 529] on span at bounding box center [446, 527] width 5 height 7
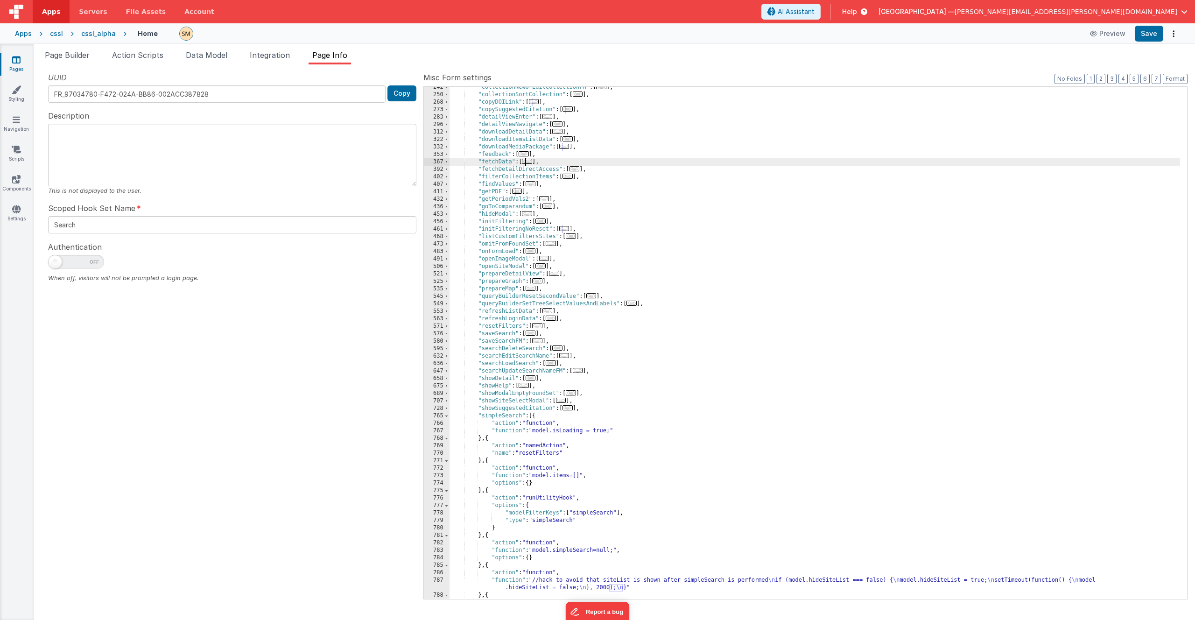
scroll to position [181, 0]
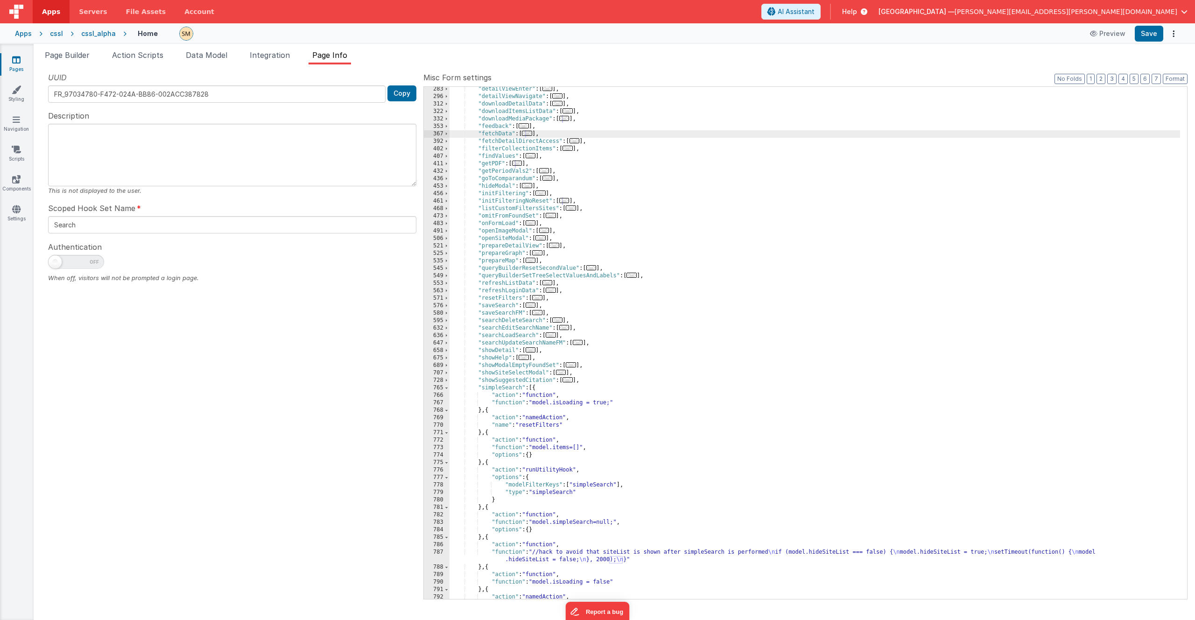
click at [487, 464] on div ""detailViewEnter" : [ ... ] , "detailViewNavigate" : [ ... ] , "downloadDetailD…" at bounding box center [815, 348] width 731 height 527
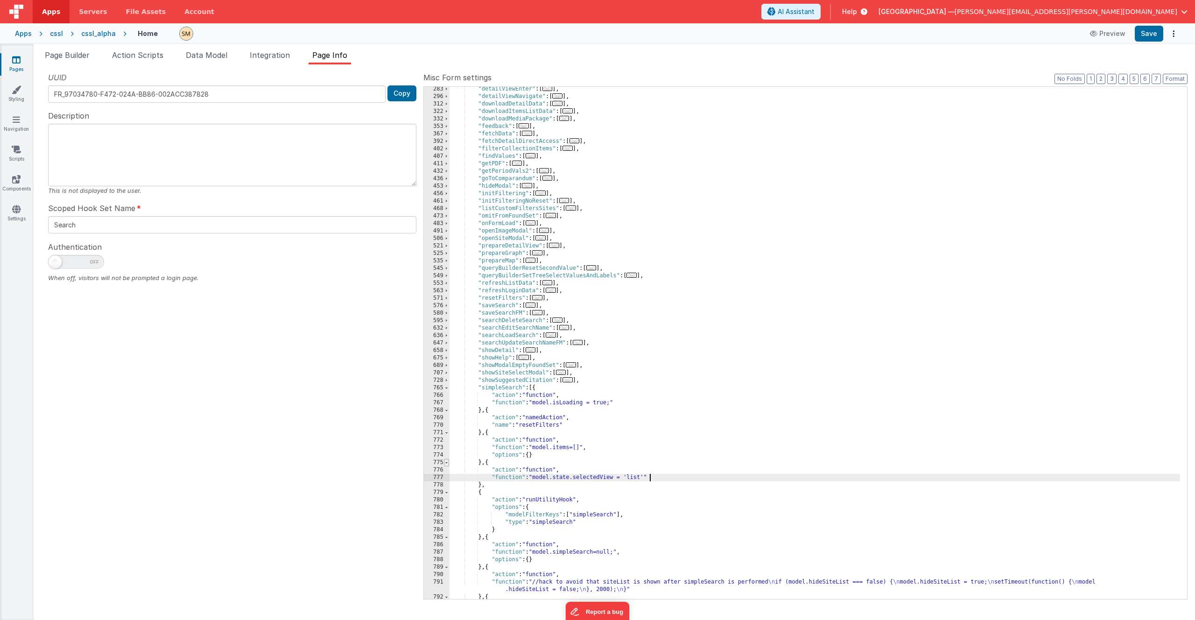
click at [446, 464] on span at bounding box center [446, 462] width 5 height 7
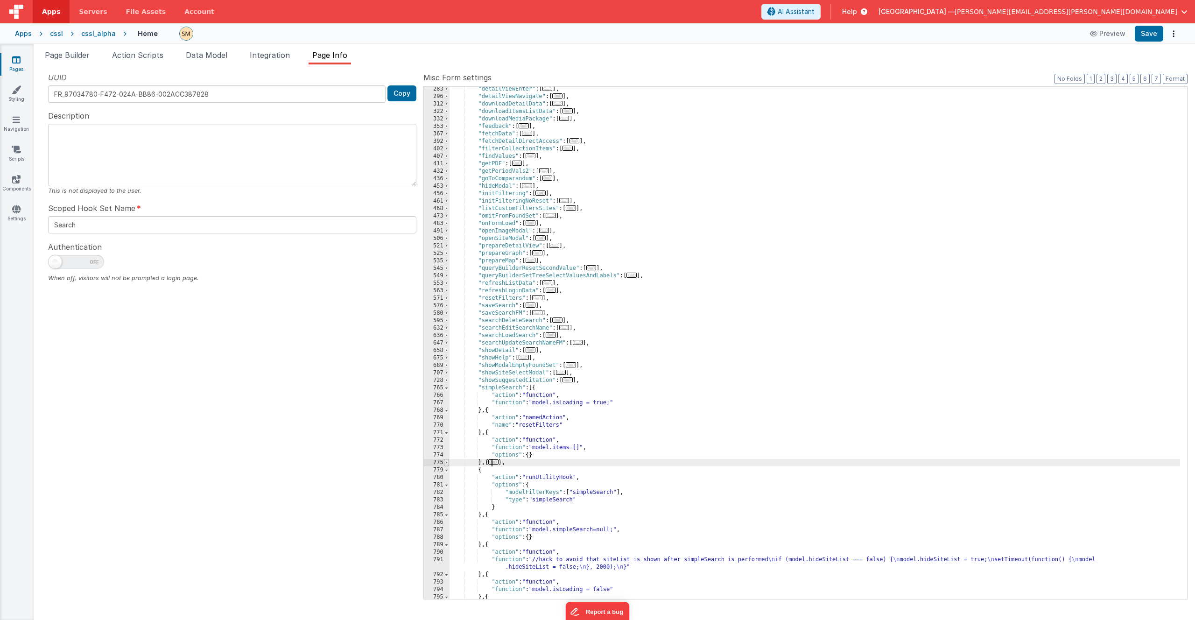
click at [446, 464] on span at bounding box center [446, 462] width 5 height 7
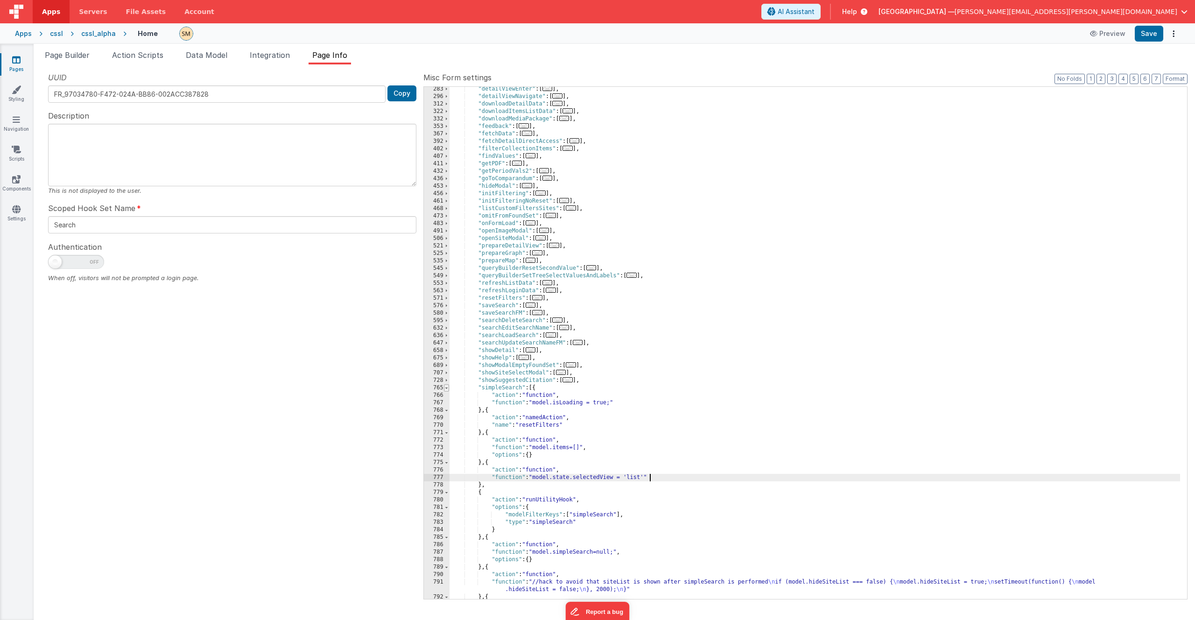
click at [445, 388] on span at bounding box center [446, 387] width 5 height 7
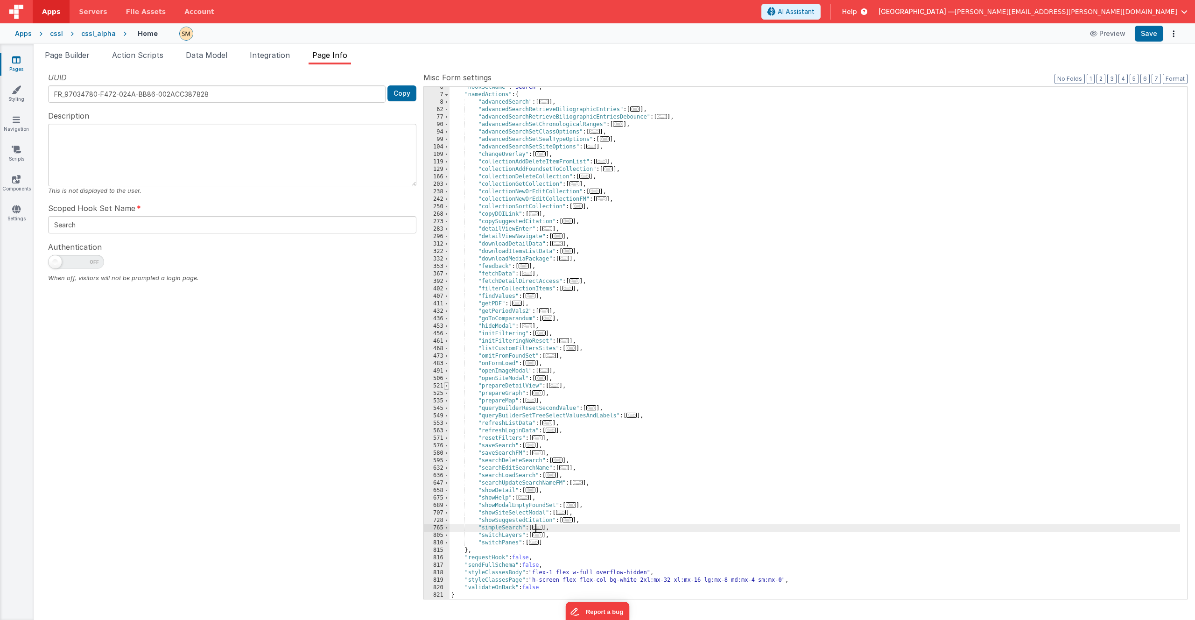
scroll to position [41, 0]
click at [83, 56] on span "Page Builder" at bounding box center [67, 54] width 45 height 9
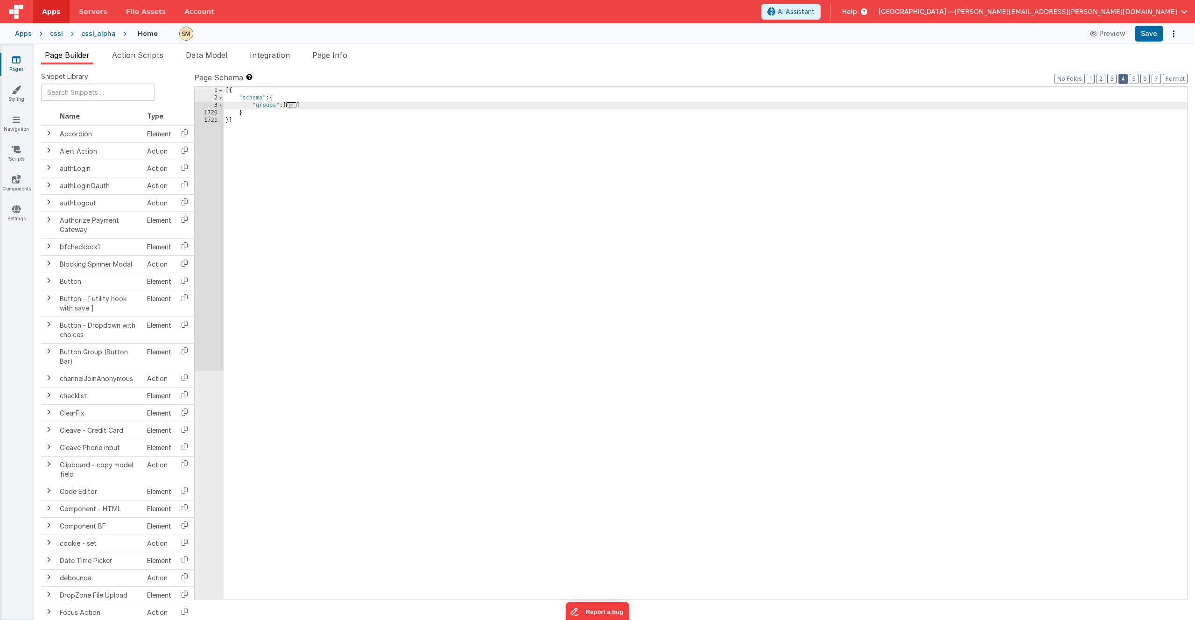
click at [1127, 81] on button "4" at bounding box center [1123, 79] width 9 height 10
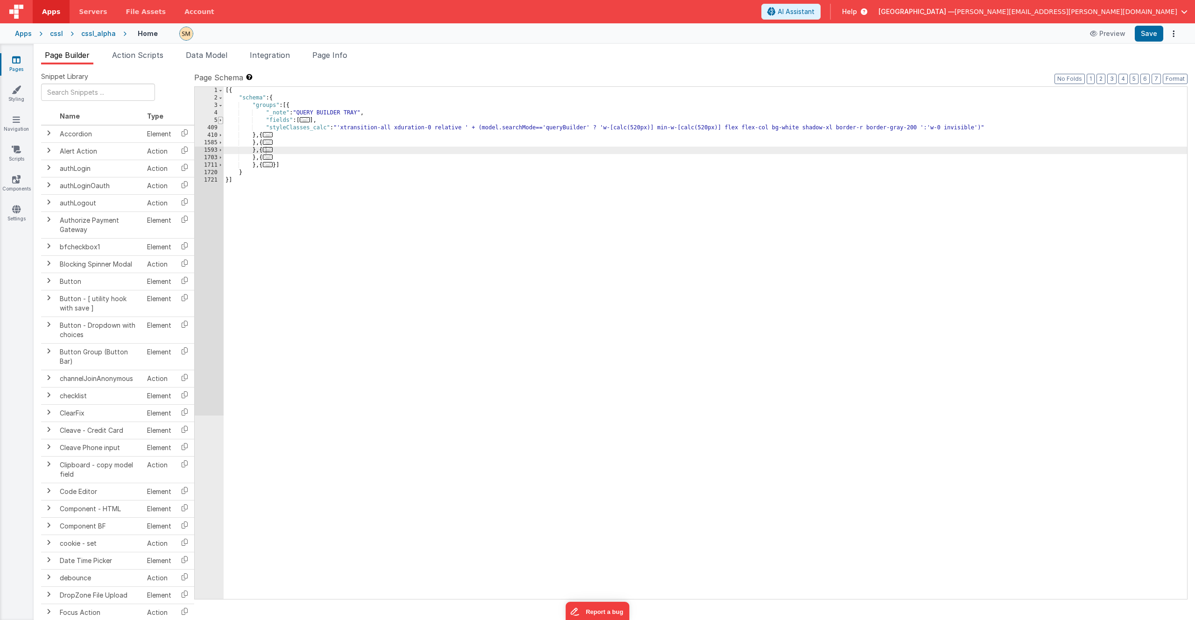
click at [221, 121] on span at bounding box center [220, 120] width 5 height 7
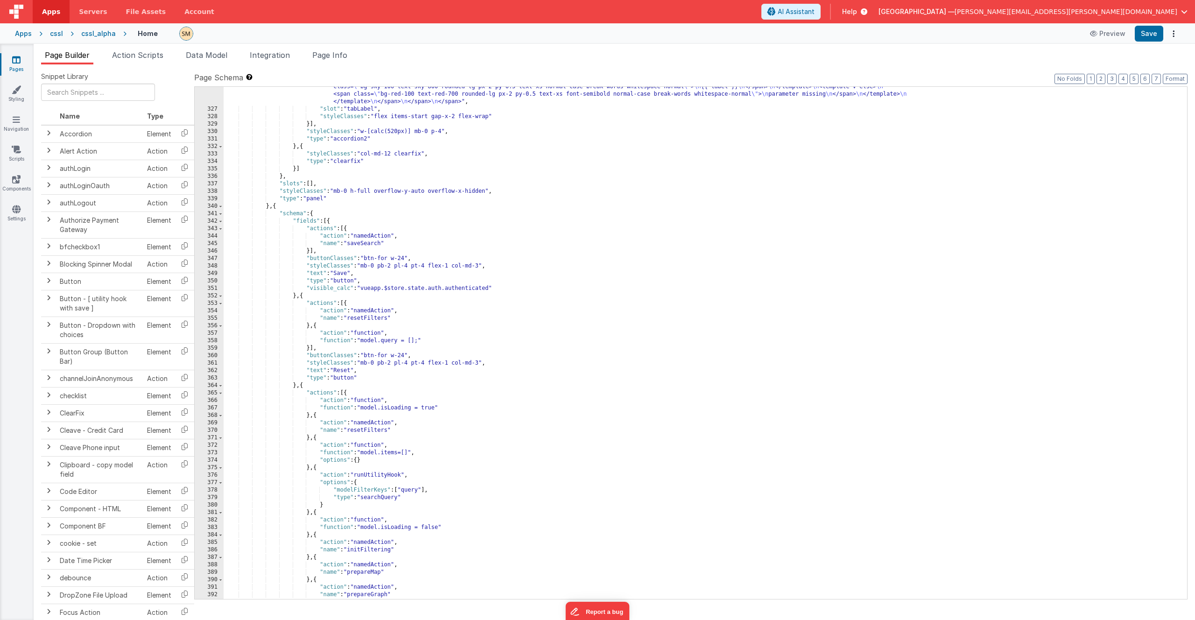
scroll to position [2745, 0]
click at [331, 222] on div ""html" : "<span style= \" width: 420px; display: inline-flex \" > \n <span clas…" at bounding box center [702, 257] width 957 height 736
click at [219, 230] on span at bounding box center [220, 228] width 5 height 7
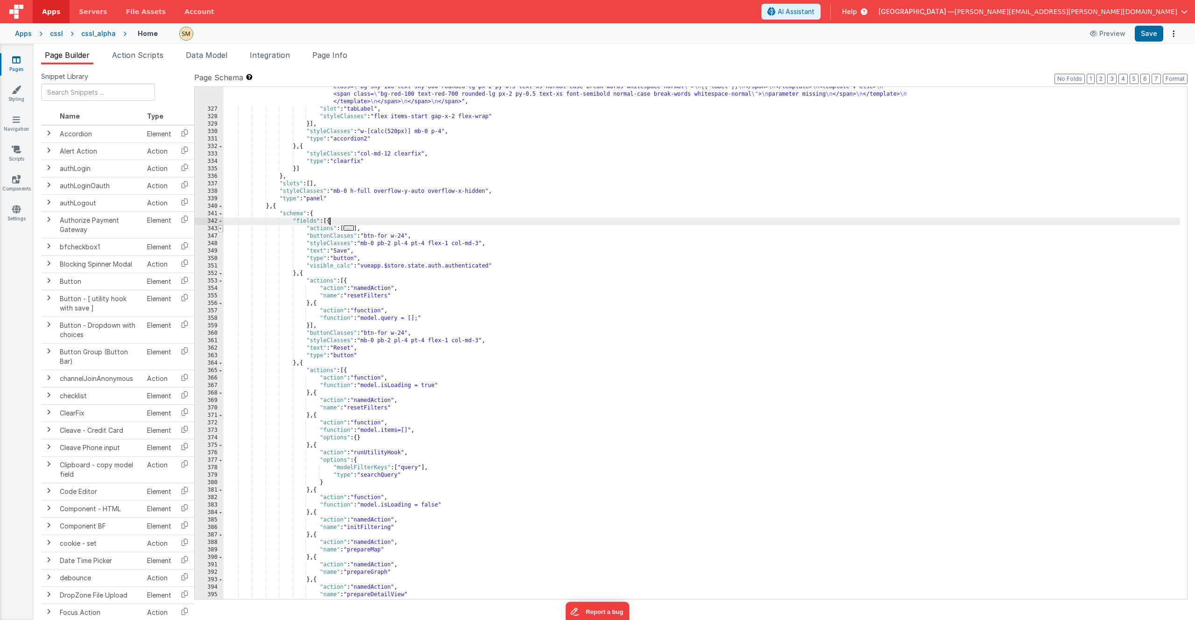
click at [219, 230] on span at bounding box center [220, 228] width 5 height 7
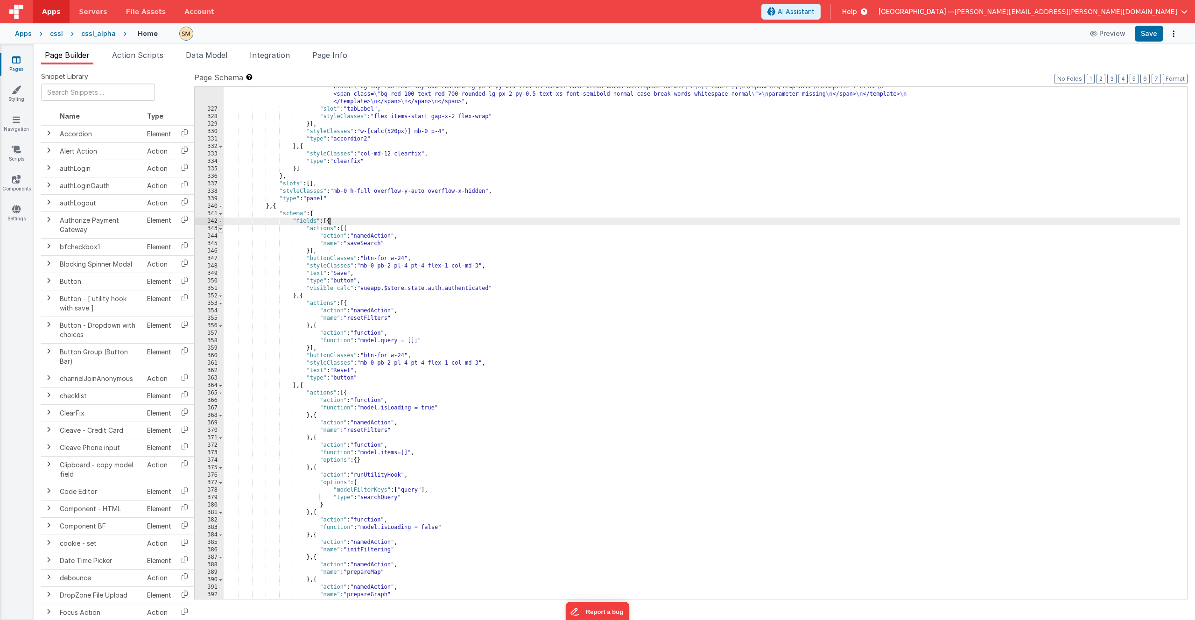
click at [219, 230] on span at bounding box center [220, 228] width 5 height 7
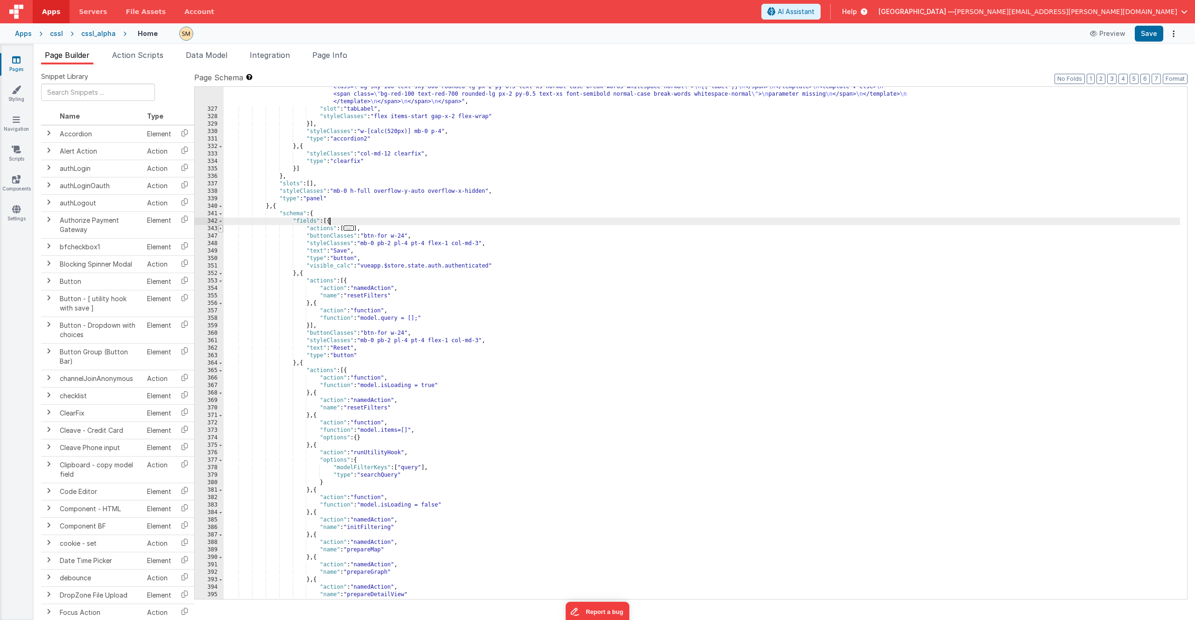
click at [219, 230] on span at bounding box center [220, 228] width 5 height 7
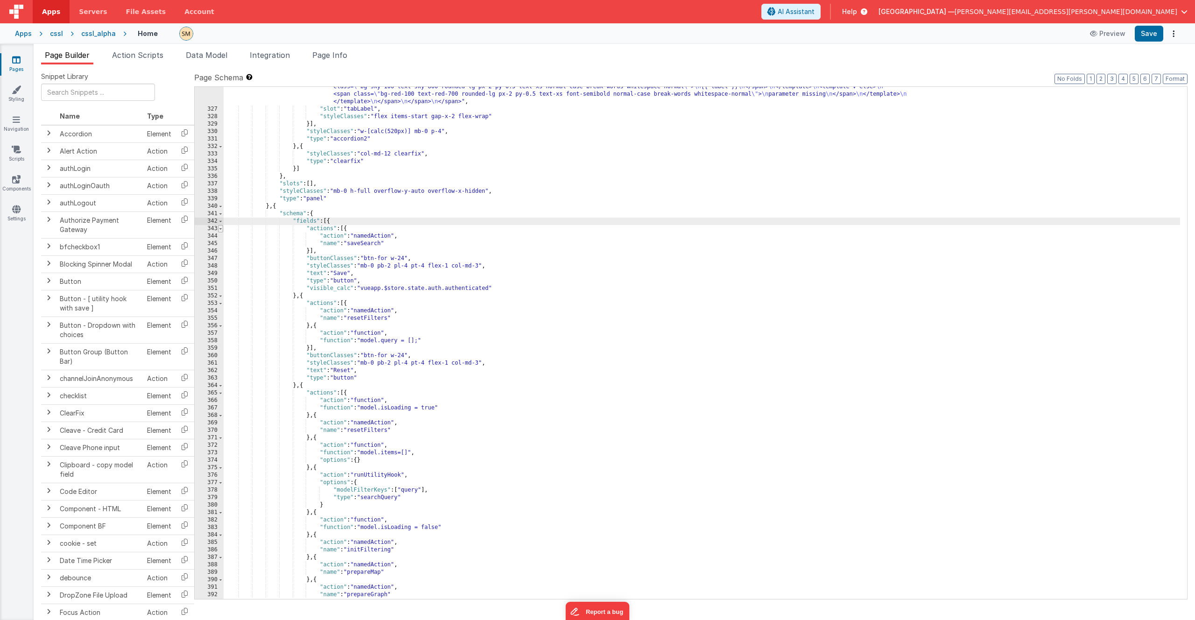
click at [219, 230] on span at bounding box center [220, 228] width 5 height 7
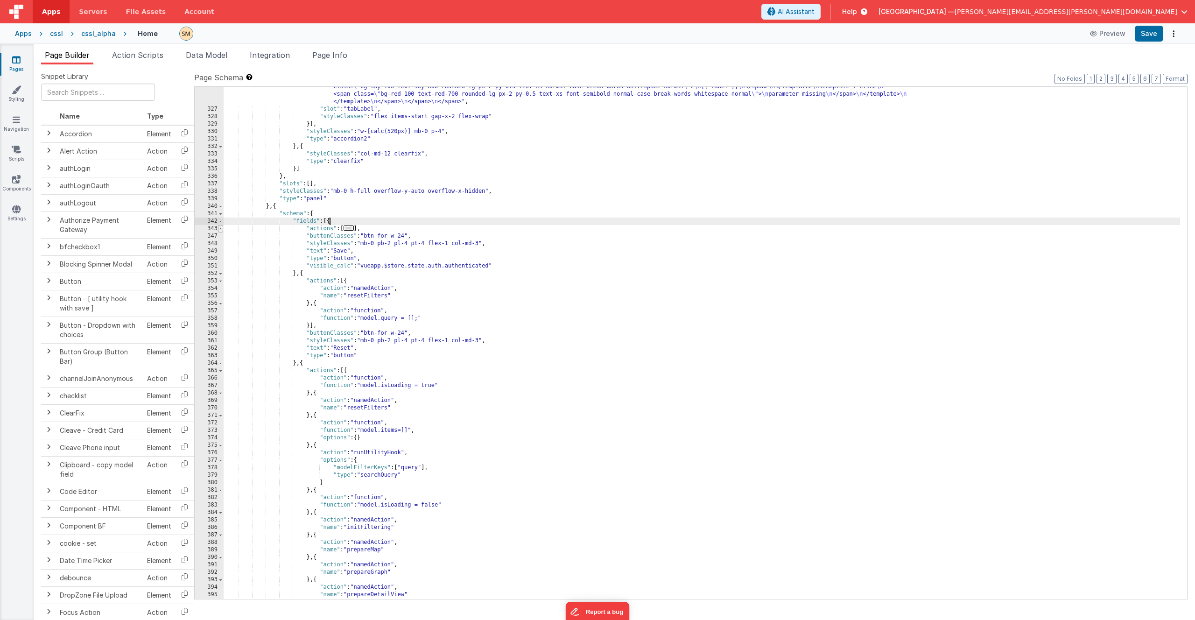
click at [219, 230] on span at bounding box center [220, 228] width 5 height 7
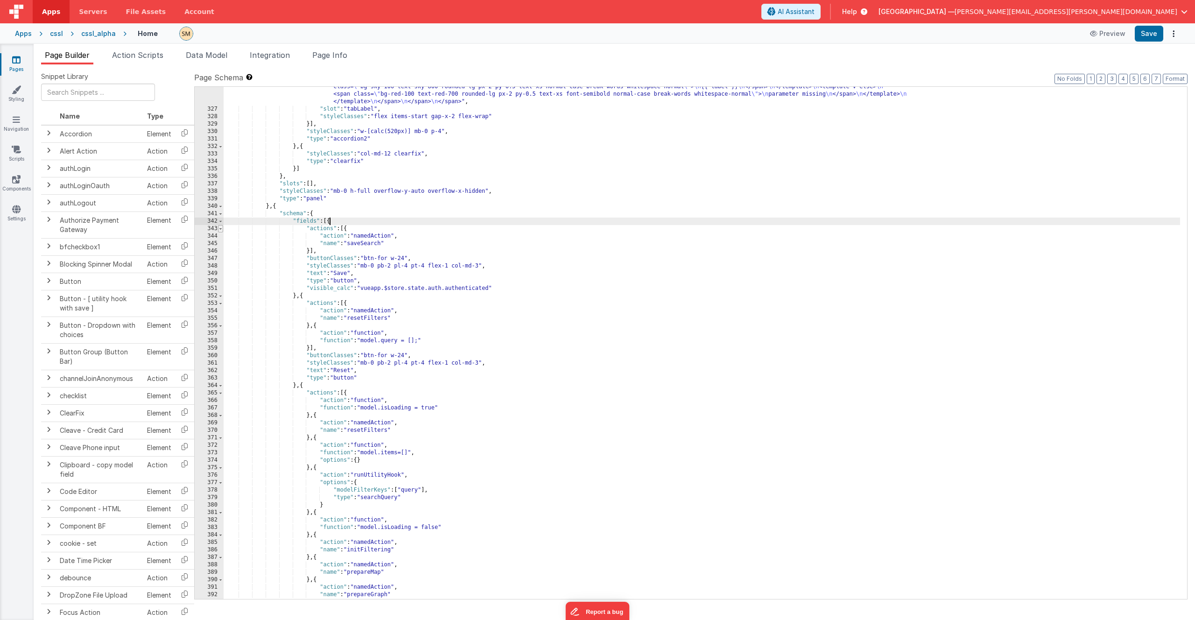
click at [219, 230] on span at bounding box center [220, 228] width 5 height 7
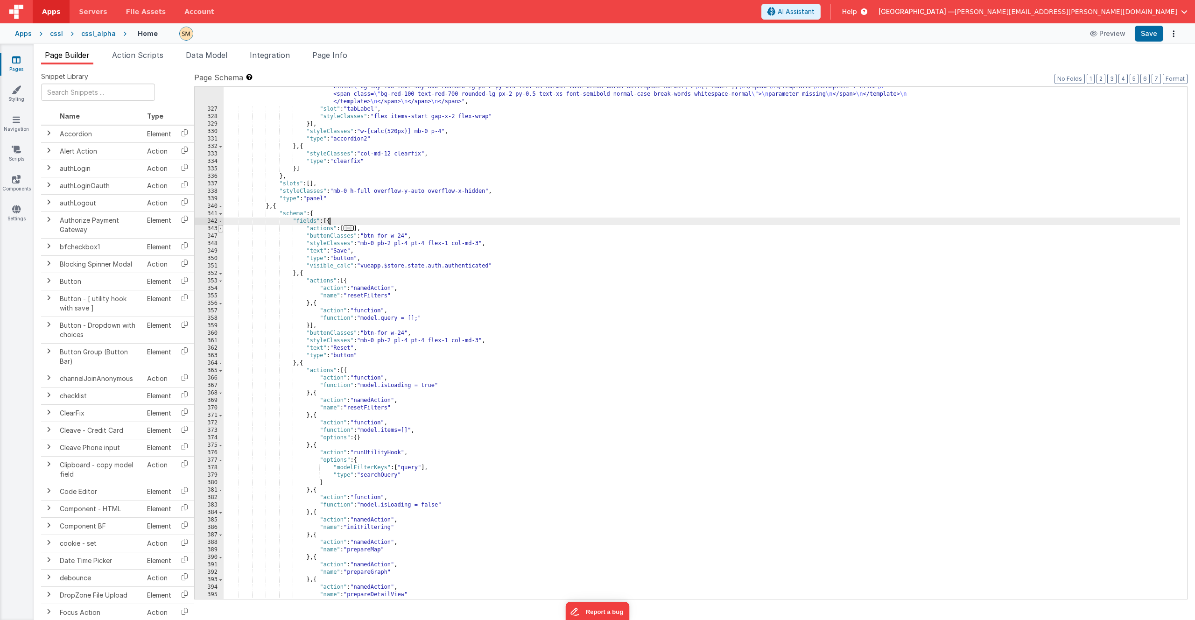
click at [219, 230] on span at bounding box center [220, 228] width 5 height 7
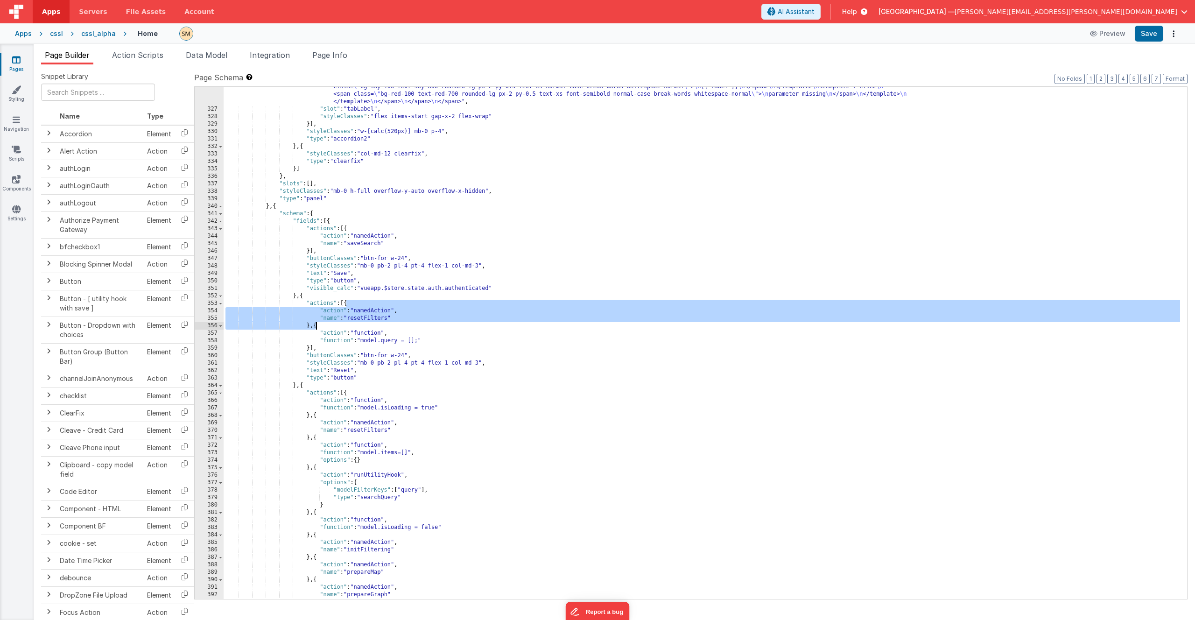
drag, startPoint x: 347, startPoint y: 303, endPoint x: 316, endPoint y: 327, distance: 38.7
click at [316, 327] on div ""html" : "<span style= \" width: 420px; display: inline-flex \" > \n <span clas…" at bounding box center [702, 257] width 957 height 736
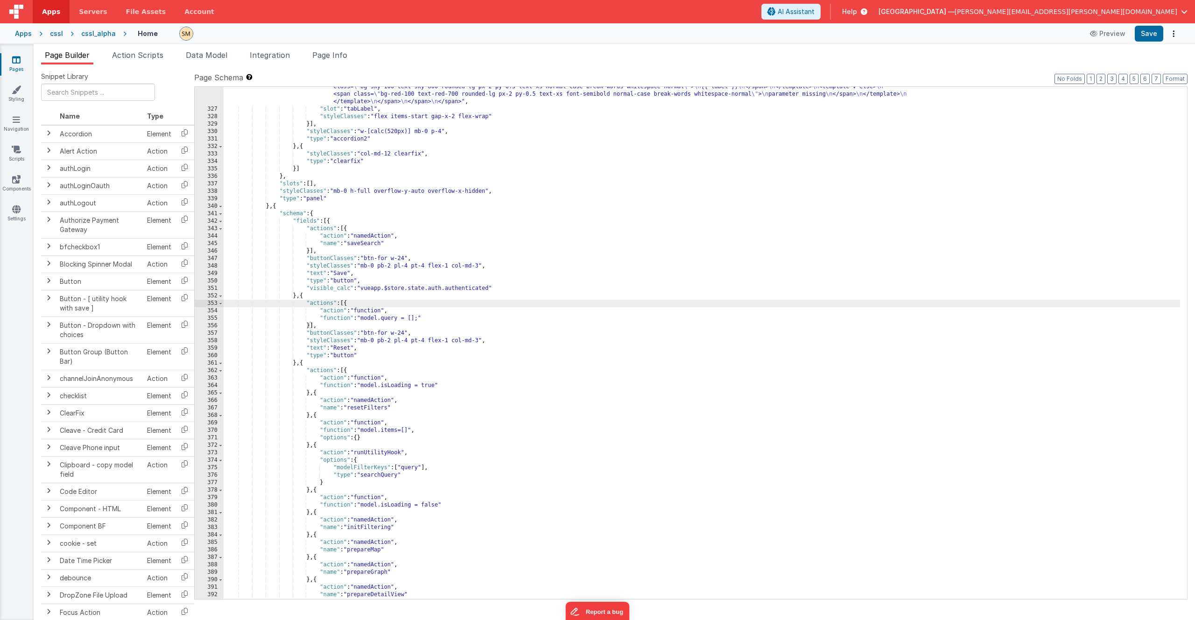
click at [309, 328] on div ""html" : "<span style= \" width: 420px; display: inline-flex \" > \n <span clas…" at bounding box center [702, 257] width 957 height 736
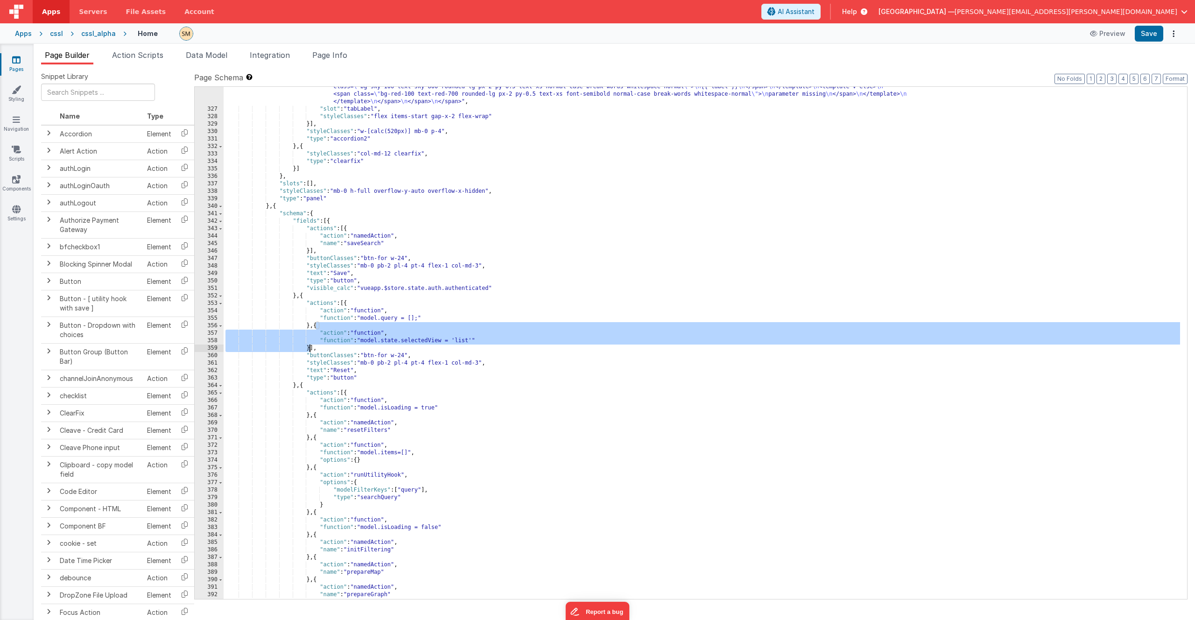
drag, startPoint x: 317, startPoint y: 325, endPoint x: 310, endPoint y: 348, distance: 23.5
click at [310, 348] on div ""html" : "<span style= \" width: 420px; display: inline-flex \" > \n <span clas…" at bounding box center [702, 257] width 957 height 736
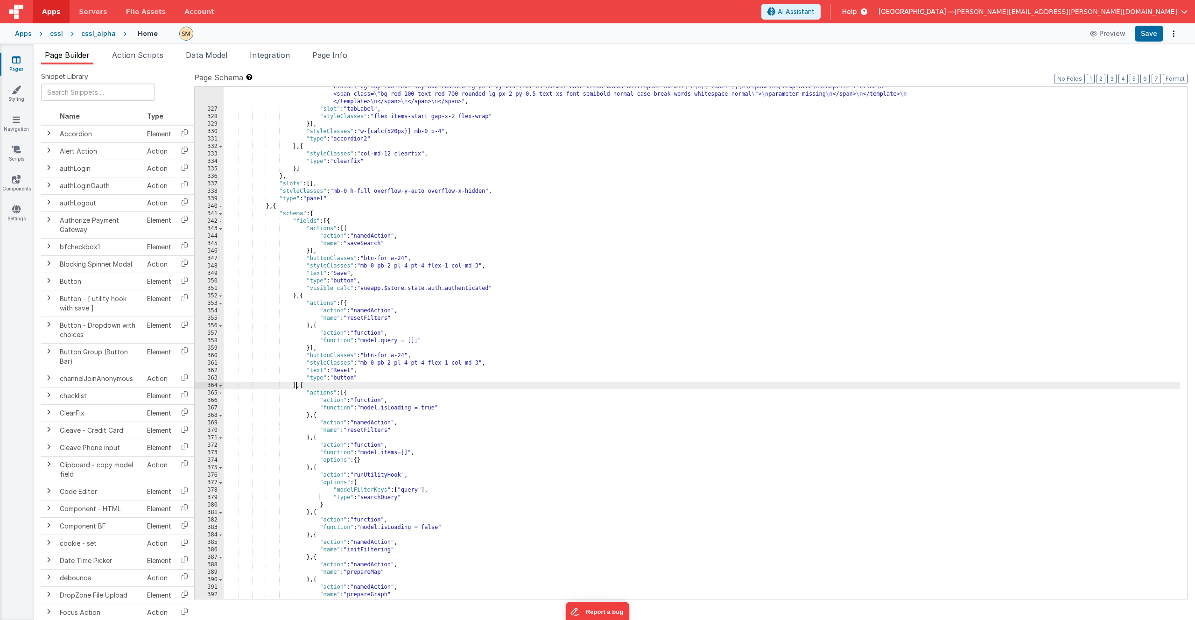
click at [296, 386] on div ""html" : "<span style= \" width: 420px; display: inline-flex \" > \n <span clas…" at bounding box center [702, 257] width 957 height 736
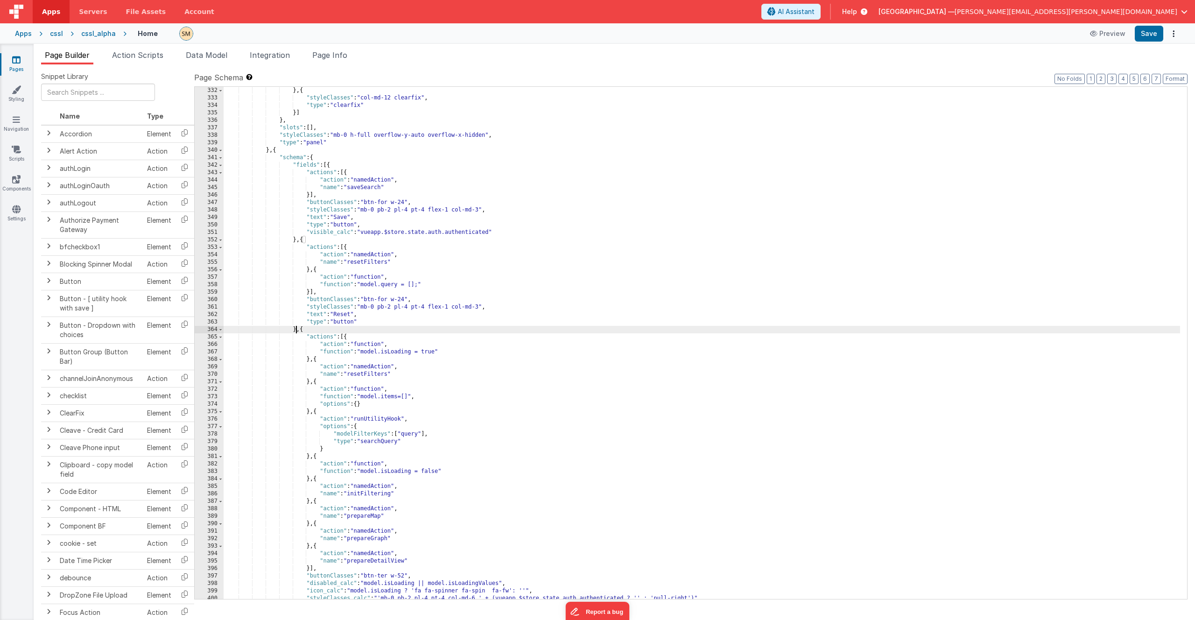
scroll to position [2829, 0]
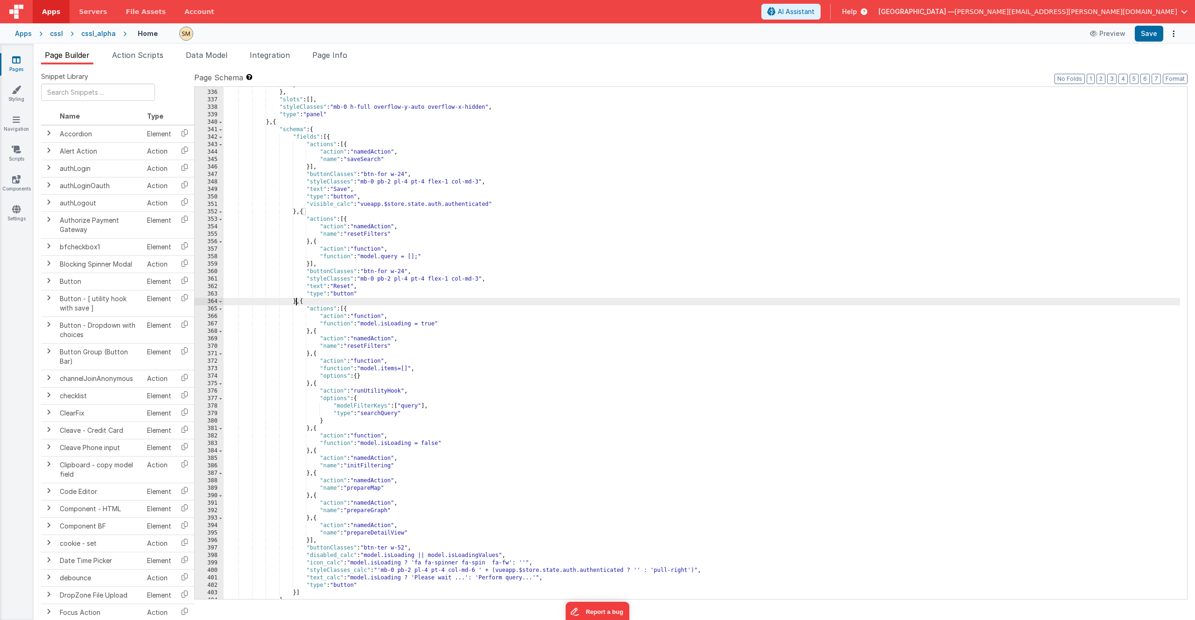
click at [316, 384] on div "}] } , "slots" : [ ] , "styleClasses" : "mb-0 h-full overflow-y-auto overflow-x…" at bounding box center [702, 344] width 957 height 527
paste textarea
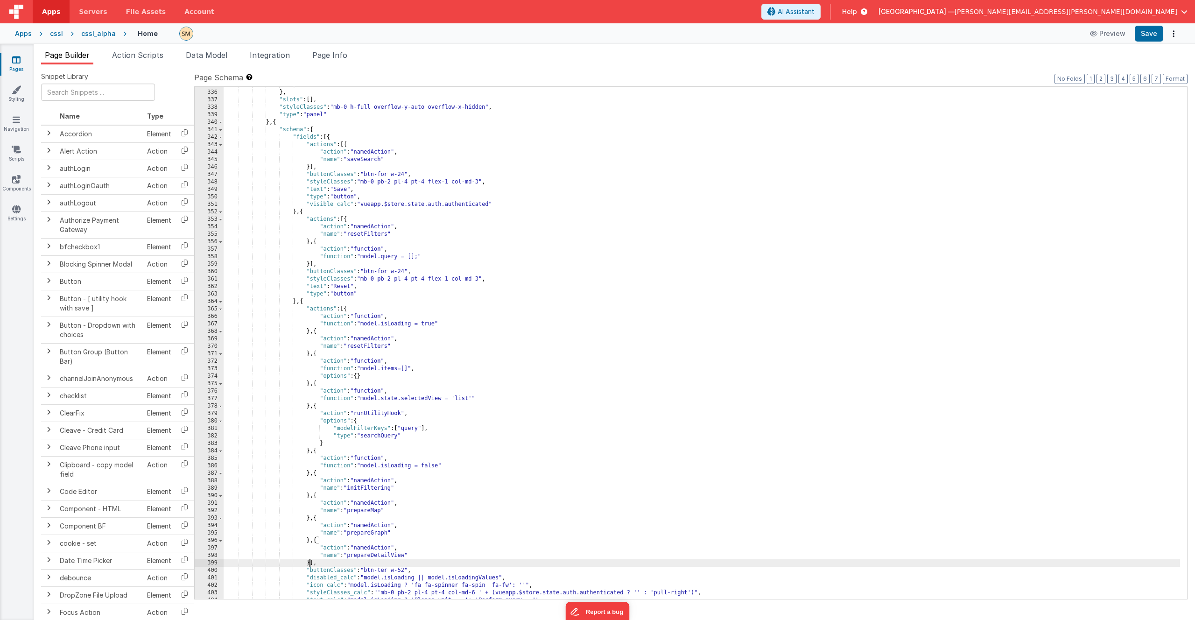
click at [311, 563] on div "}] } , "slots" : [ ] , "styleClasses" : "mb-0 h-full overflow-y-auto overflow-x…" at bounding box center [702, 344] width 957 height 527
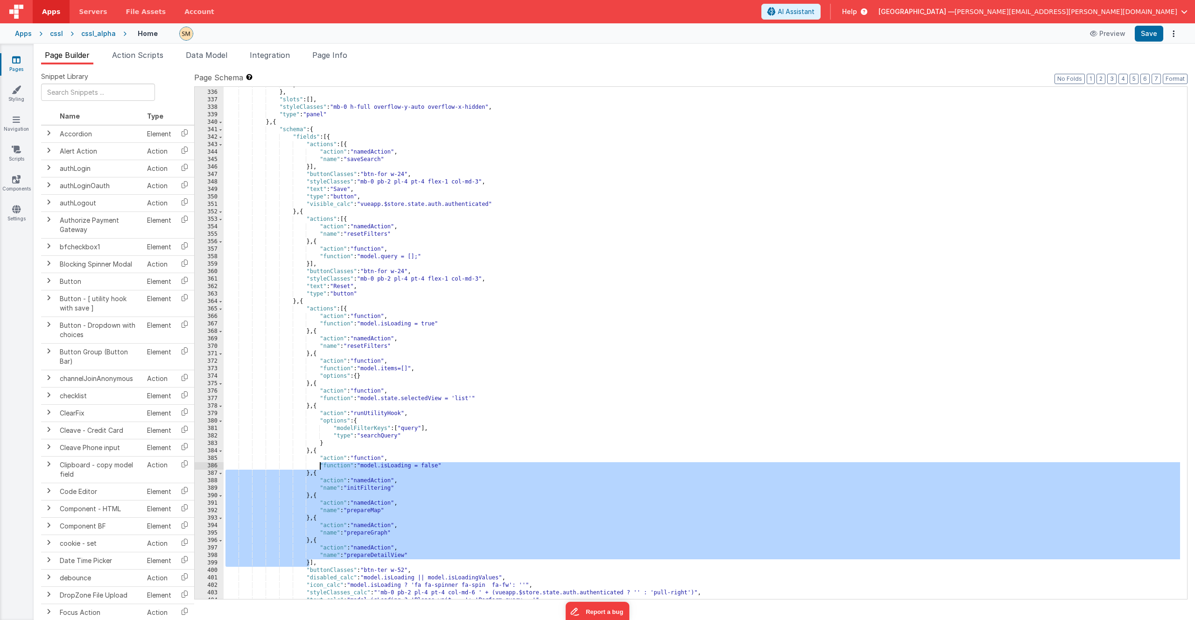
drag, startPoint x: 310, startPoint y: 564, endPoint x: 320, endPoint y: 465, distance: 99.6
click at [320, 465] on div "}] } , "slots" : [ ] , "styleClasses" : "mb-0 h-full overflow-y-auto overflow-x…" at bounding box center [702, 344] width 957 height 527
click at [315, 564] on div "}] } , "slots" : [ ] , "styleClasses" : "mb-0 h-full overflow-y-auto overflow-x…" at bounding box center [702, 344] width 957 height 527
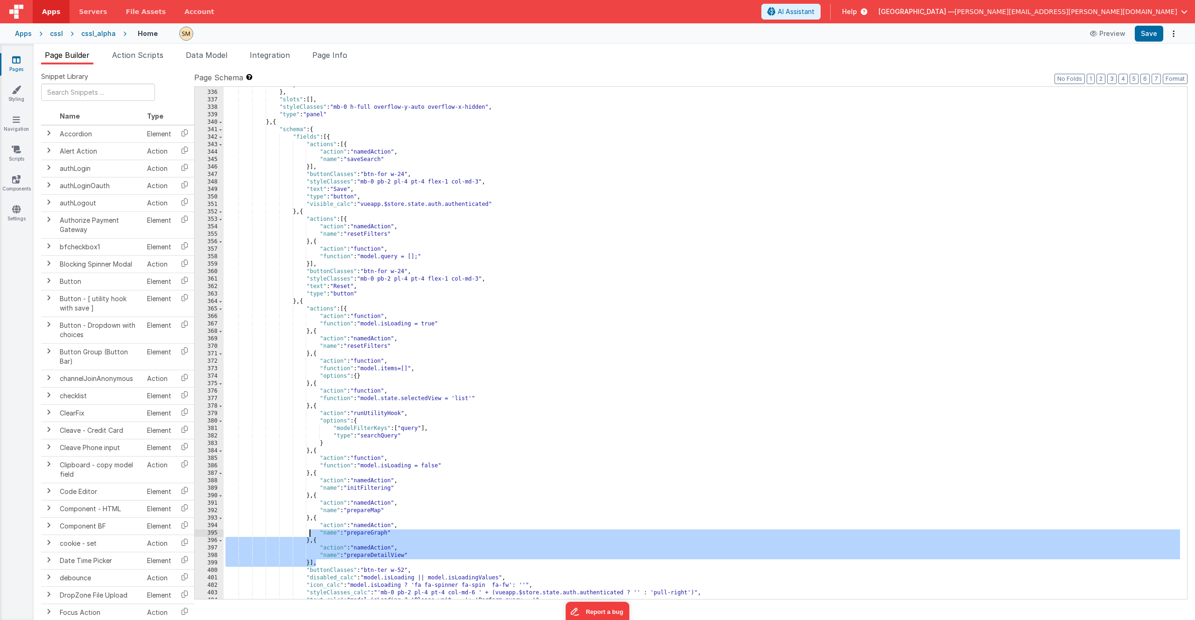
drag, startPoint x: 315, startPoint y: 564, endPoint x: 310, endPoint y: 536, distance: 29.0
click at [310, 536] on div "}] } , "slots" : [ ] , "styleClasses" : "mb-0 h-full overflow-y-auto overflow-x…" at bounding box center [702, 344] width 957 height 527
click at [313, 564] on div "}] } , "slots" : [ ] , "styleClasses" : "mb-0 h-full overflow-y-auto overflow-x…" at bounding box center [702, 344] width 957 height 527
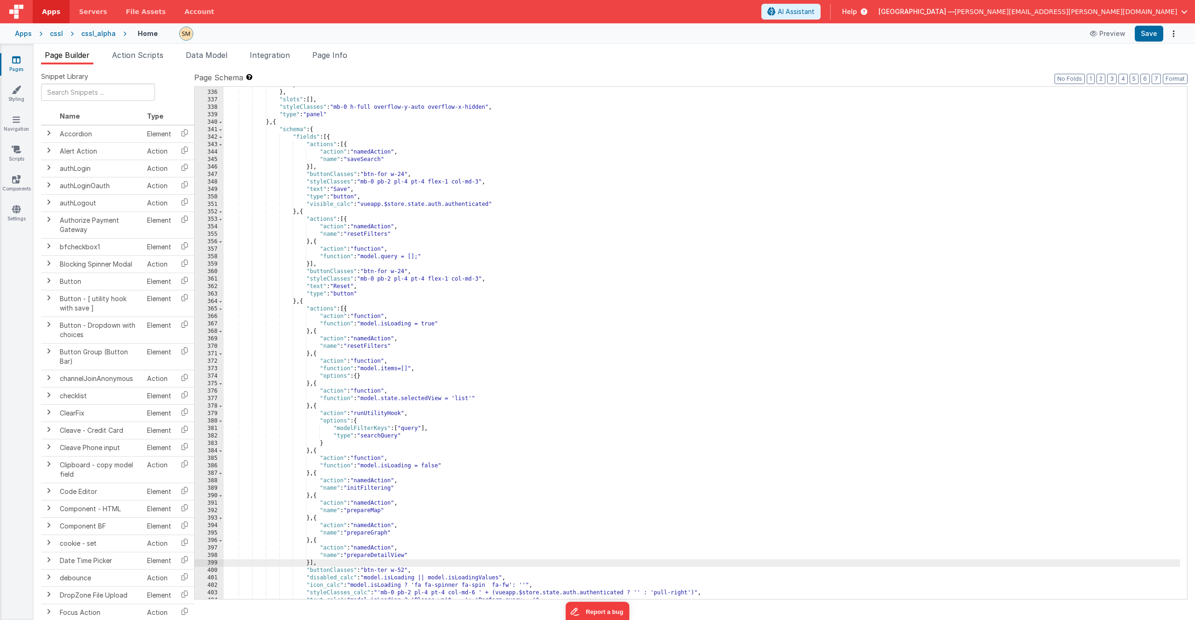
click at [310, 564] on div "}] } , "slots" : [ ] , "styleClasses" : "mb-0 h-full overflow-y-auto overflow-x…" at bounding box center [702, 344] width 957 height 527
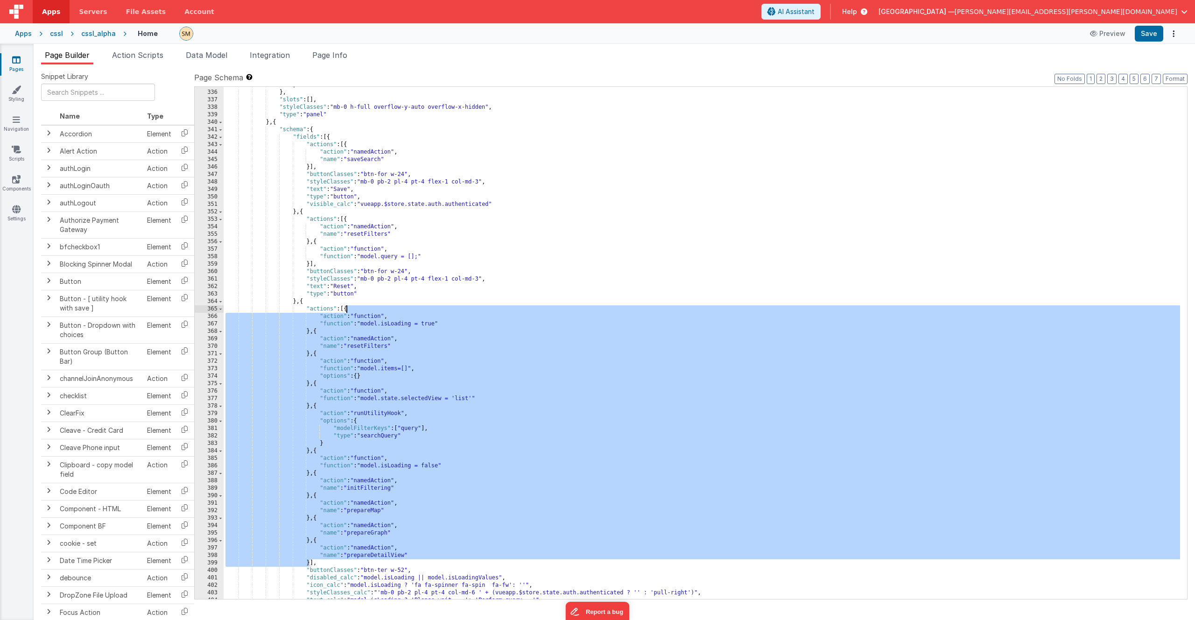
drag, startPoint x: 310, startPoint y: 564, endPoint x: 346, endPoint y: 310, distance: 256.6
click at [346, 310] on div "}] } , "slots" : [ ] , "styleClasses" : "mb-0 h-full overflow-y-auto overflow-x…" at bounding box center [702, 344] width 957 height 527
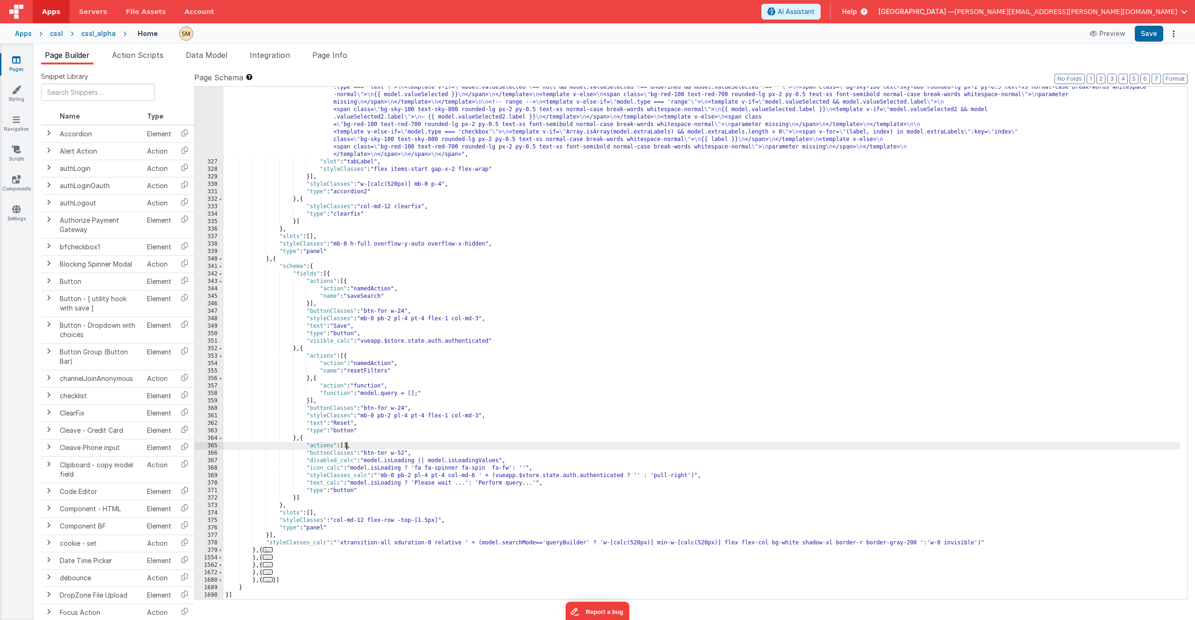
scroll to position [2692, 0]
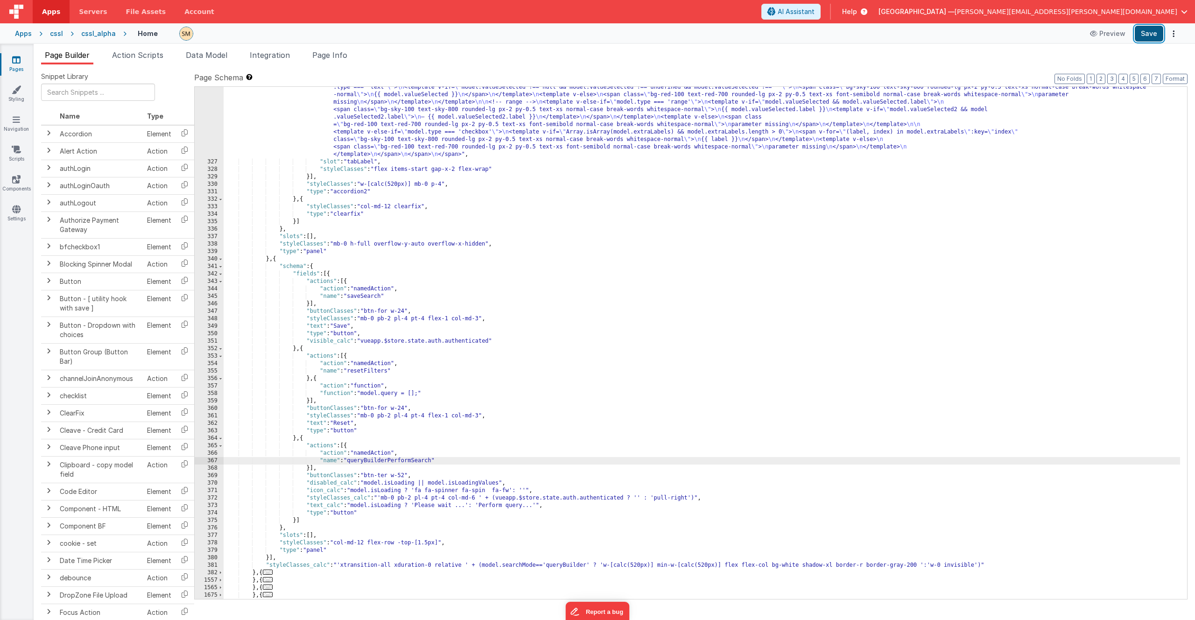
click at [1154, 35] on button "Save" at bounding box center [1149, 34] width 28 height 16
click at [391, 462] on div ""html" : "<span style= \" width: 420px; display: inline-flex \" > \n <span clas…" at bounding box center [702, 310] width 957 height 736
drag, startPoint x: 391, startPoint y: 462, endPoint x: 434, endPoint y: 461, distance: 43.0
click at [434, 461] on div ""html" : "<span style= \" width: 420px; display: inline-flex \" > \n <span clas…" at bounding box center [702, 310] width 957 height 736
click at [340, 57] on span "Page Info" at bounding box center [329, 54] width 35 height 9
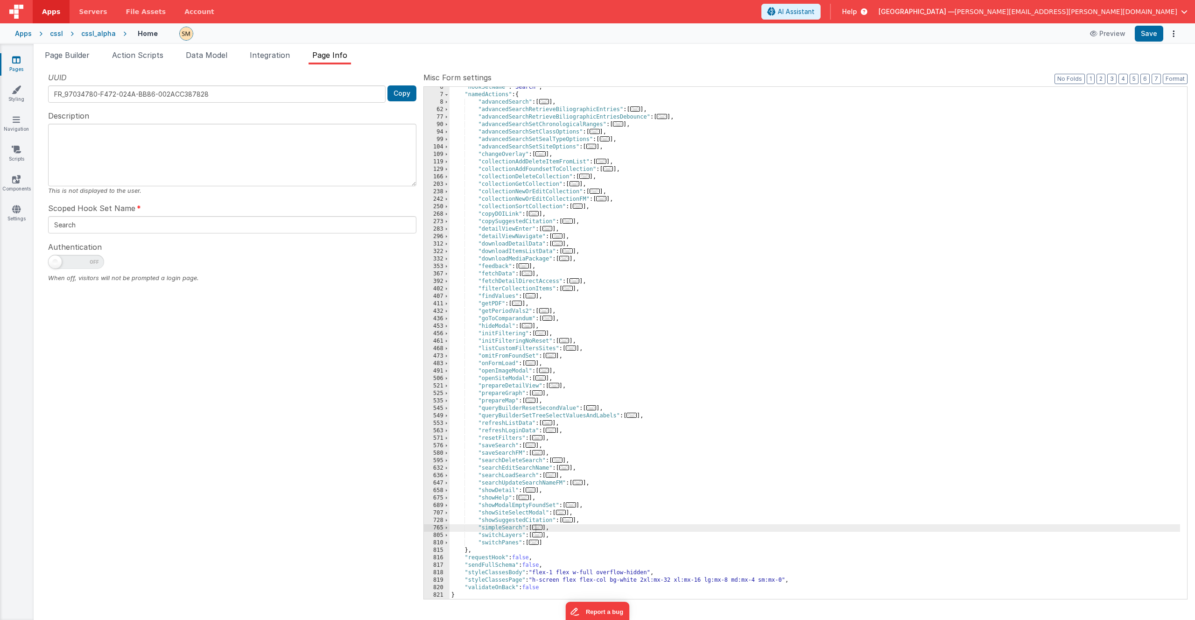
click at [556, 403] on div ""hookSetName" : "Search" , "namedActions" : { "advancedSearch" : [ ... ] , "adv…" at bounding box center [815, 347] width 731 height 527
click at [444, 408] on span at bounding box center [446, 408] width 5 height 7
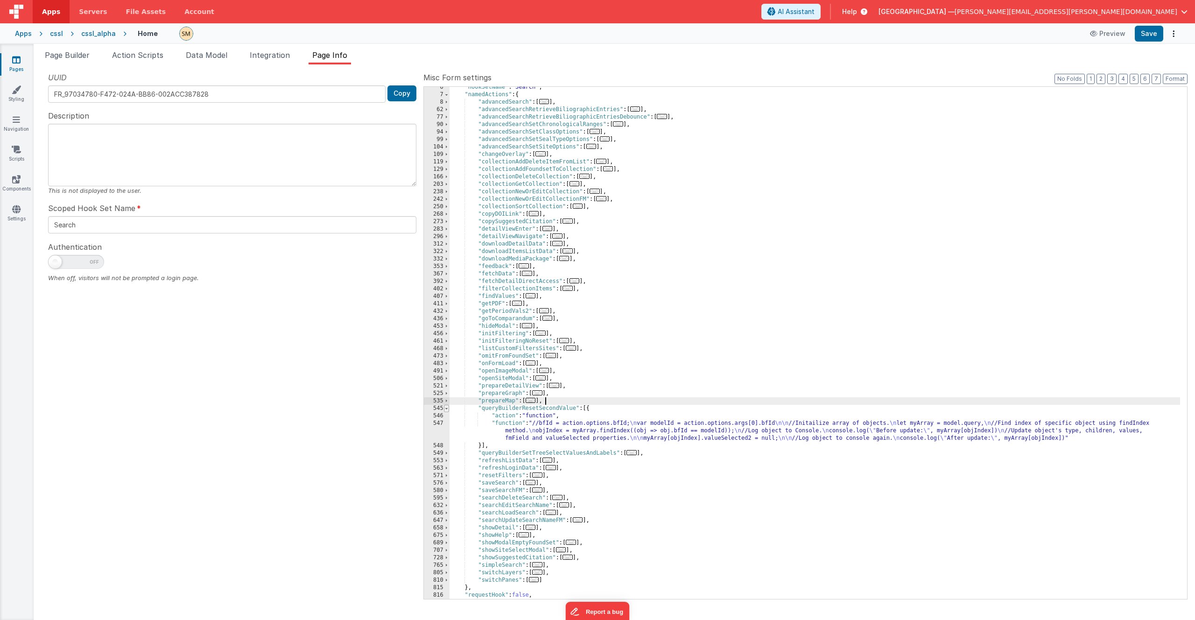
click at [444, 408] on span at bounding box center [446, 408] width 5 height 7
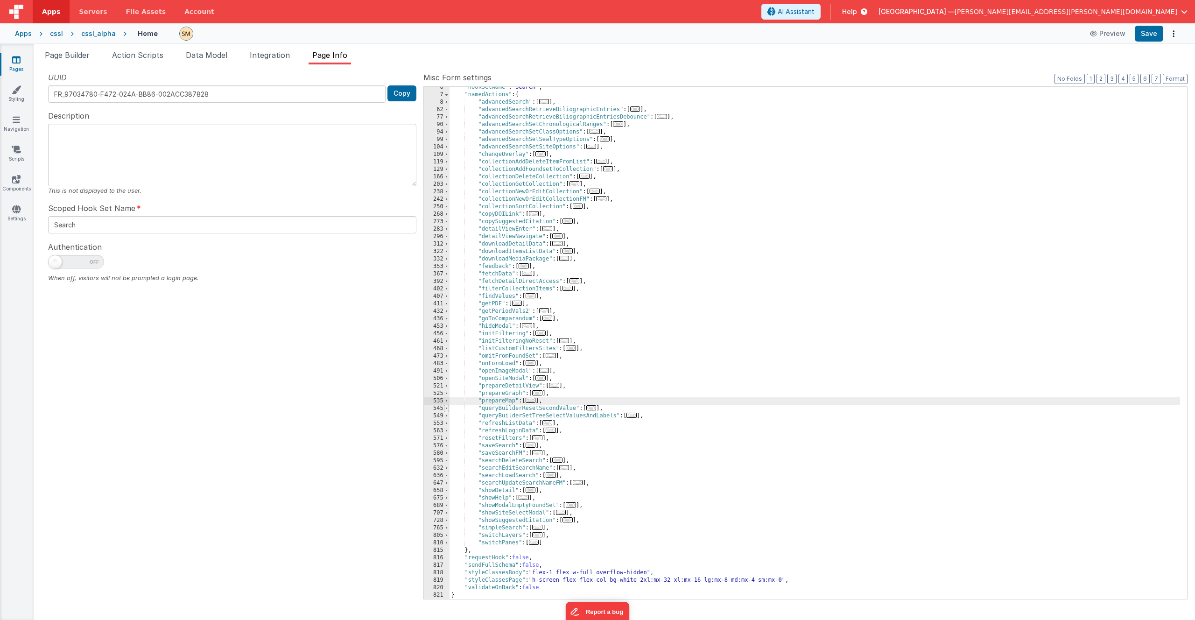
click at [444, 408] on span at bounding box center [446, 408] width 5 height 7
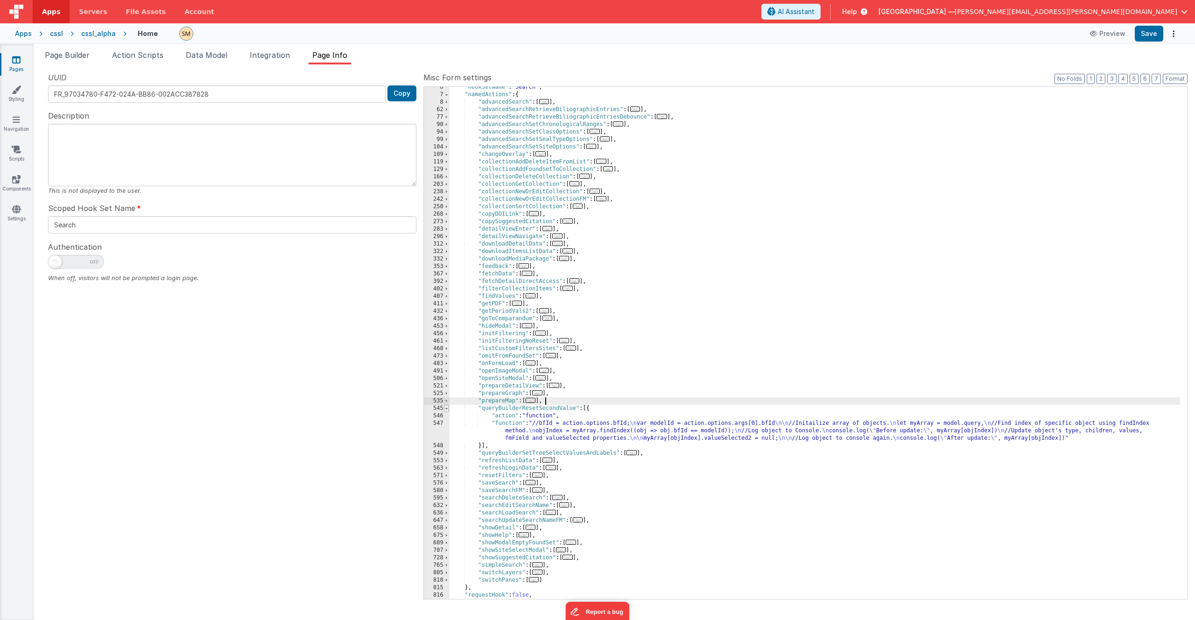
click at [444, 408] on span at bounding box center [446, 408] width 5 height 7
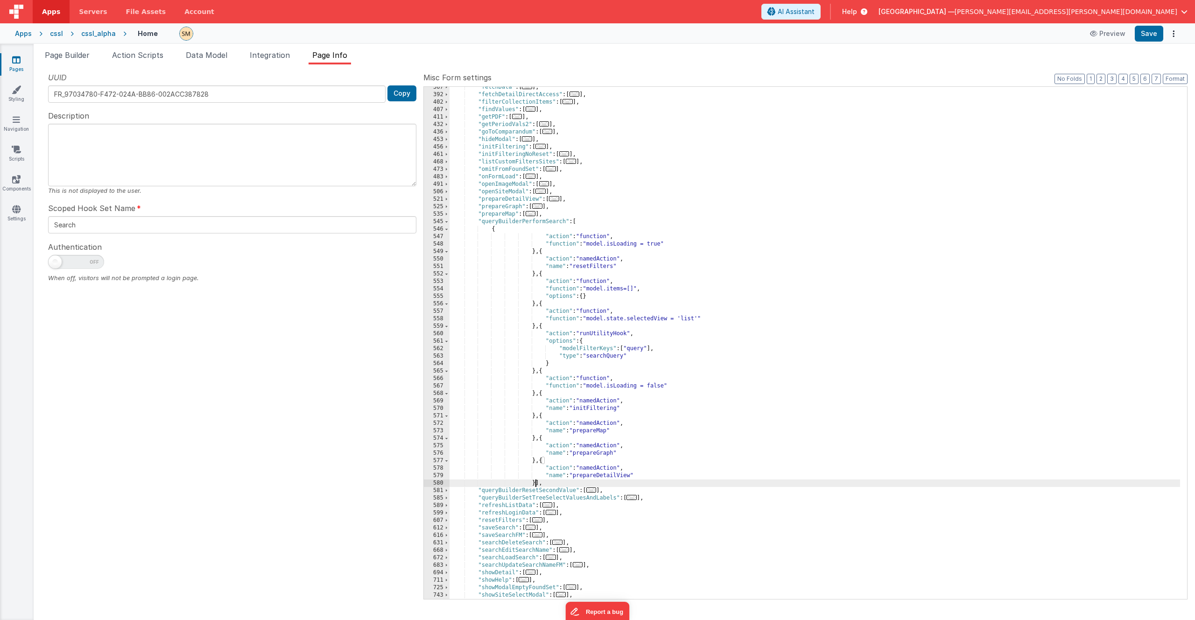
scroll to position [310, 0]
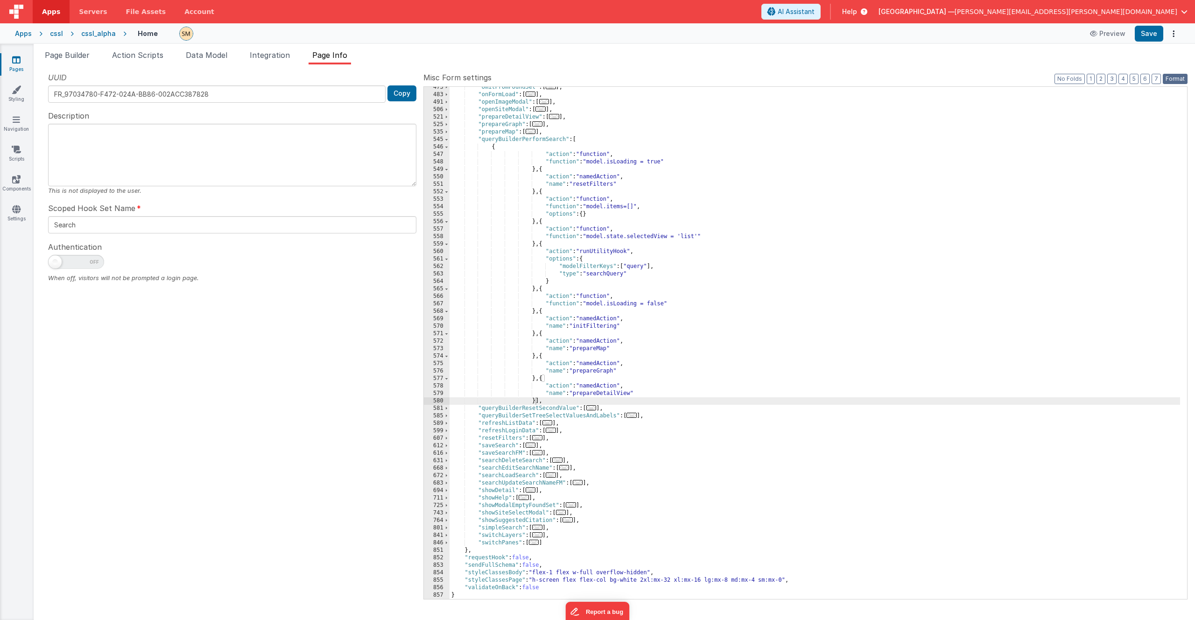
click at [1171, 79] on button "Format" at bounding box center [1175, 79] width 25 height 10
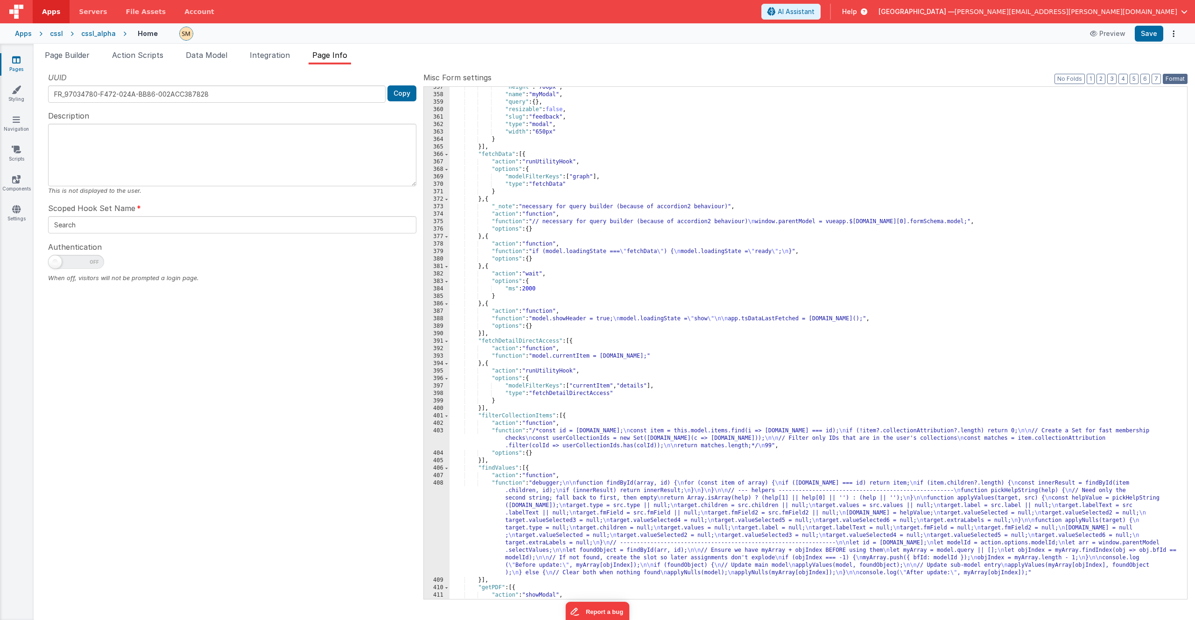
scroll to position [3604, 0]
click at [1116, 78] on button "3" at bounding box center [1111, 79] width 9 height 10
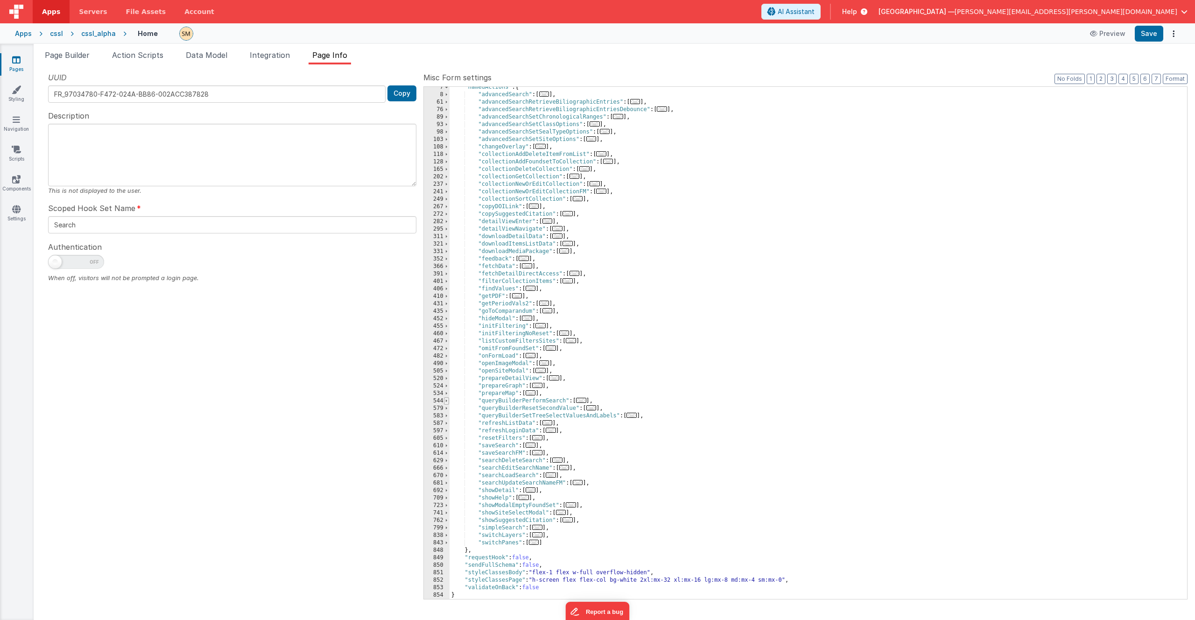
click at [445, 401] on span at bounding box center [446, 400] width 5 height 7
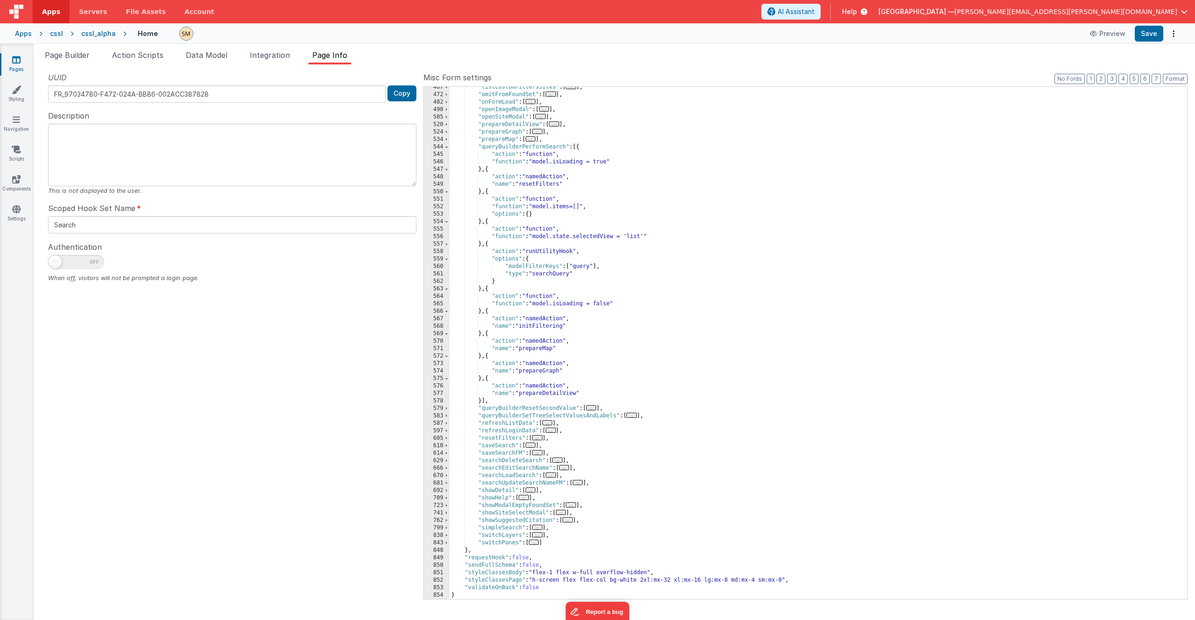
scroll to position [190, 0]
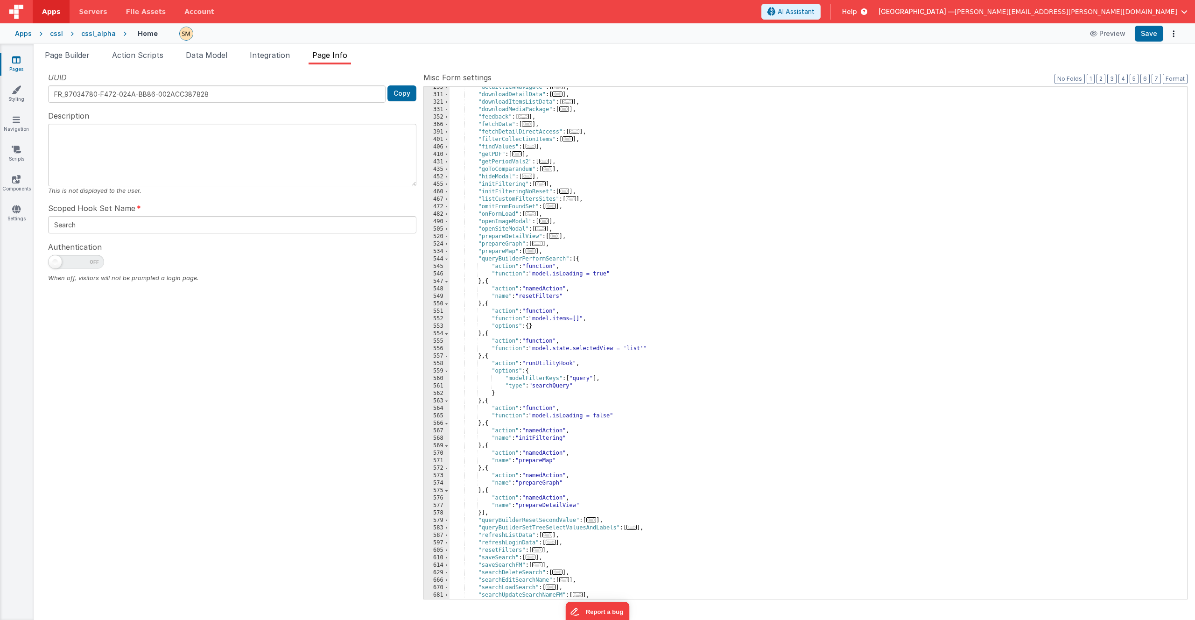
click at [535, 261] on div ""detailViewNavigate" : [ ... ] , "downloadDetailData" : [ ... ] , "downloadItem…" at bounding box center [815, 347] width 731 height 527
click at [88, 55] on span "Page Builder" at bounding box center [67, 54] width 45 height 9
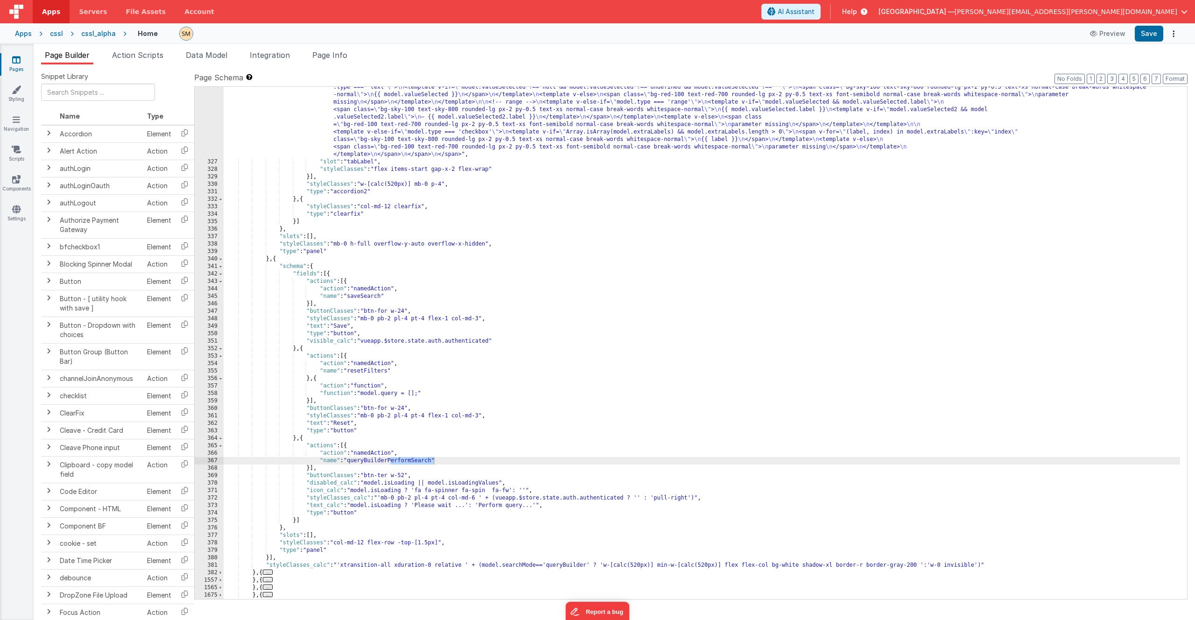
click at [394, 459] on div ""html" : "<span style= \" width: 420px; display: inline-flex \" > \n <span clas…" at bounding box center [702, 310] width 957 height 736
click at [1032, 133] on div ""html" : "<span style= \" width: 420px; display: inline-flex \" > \n <span clas…" at bounding box center [702, 310] width 957 height 736
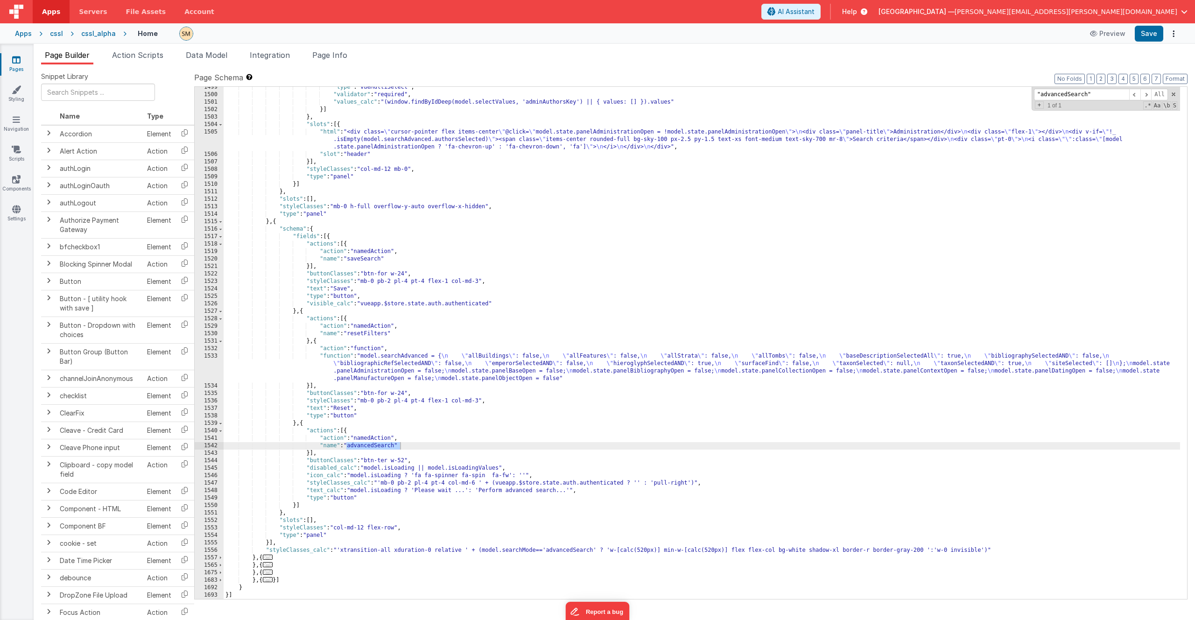
scroll to position [12045, 0]
type input ""advancedSearch""
click at [398, 449] on div ""type" : "vueMultiSelect" , "validator" : "required" , "values_calc" : "(window…" at bounding box center [702, 347] width 957 height 527
click at [343, 57] on span "Page Info" at bounding box center [329, 54] width 35 height 9
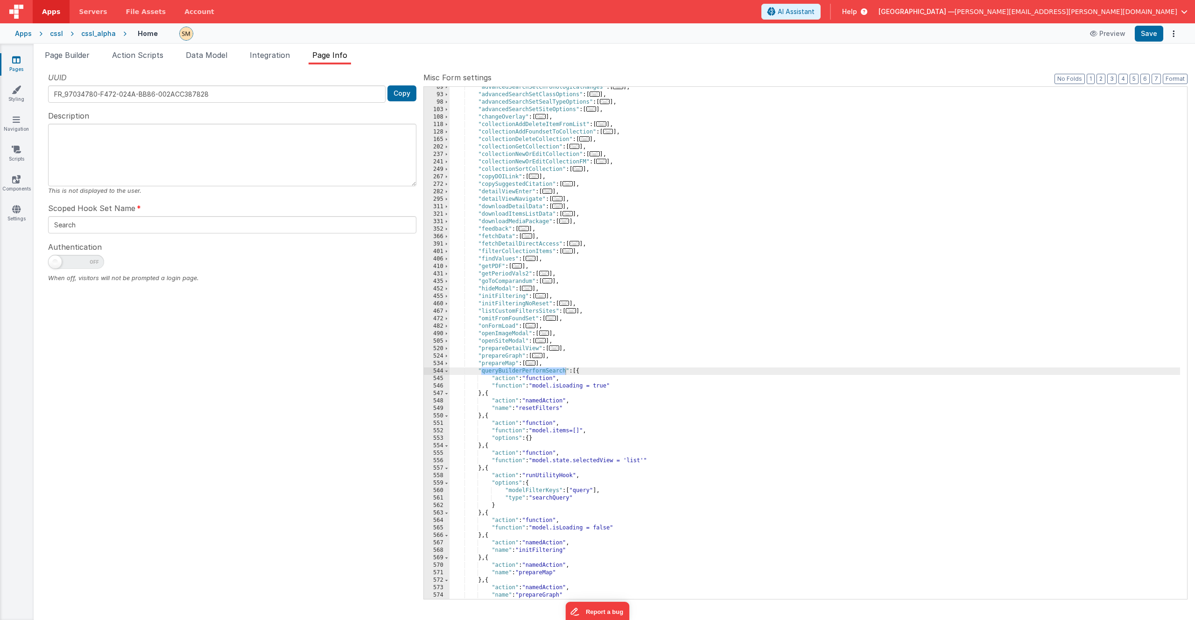
scroll to position [0, 0]
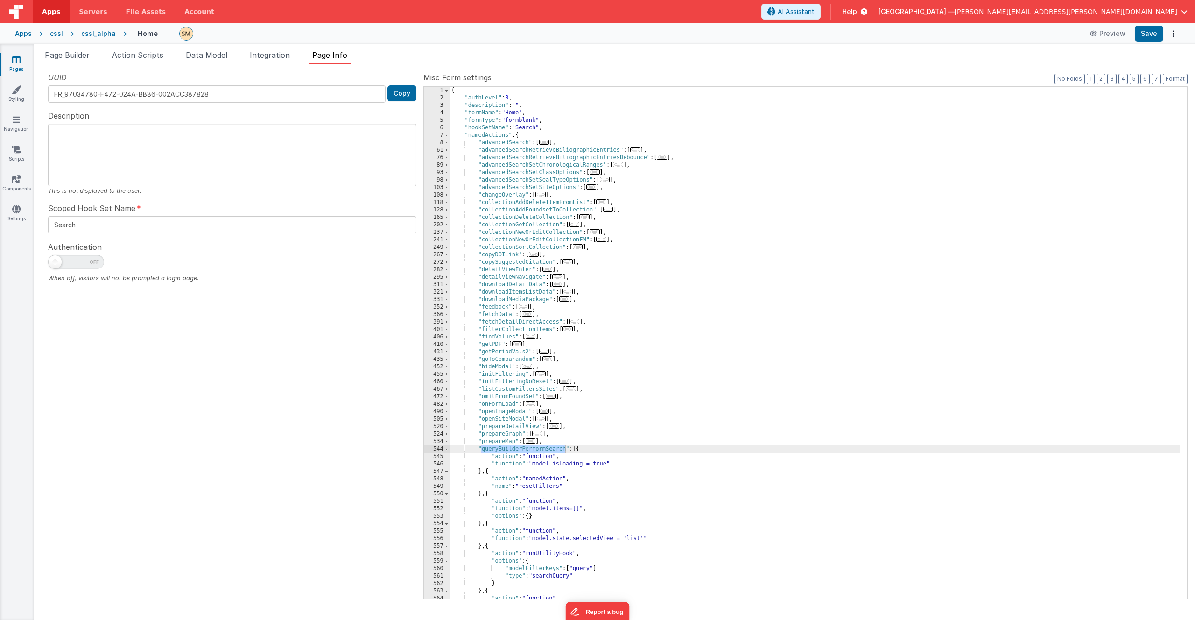
click at [512, 142] on div "{ "authLevel" : 0 , "description" : "" , "formName" : "Home" , "formType" : "fo…" at bounding box center [815, 350] width 731 height 527
click at [445, 142] on span at bounding box center [446, 142] width 5 height 7
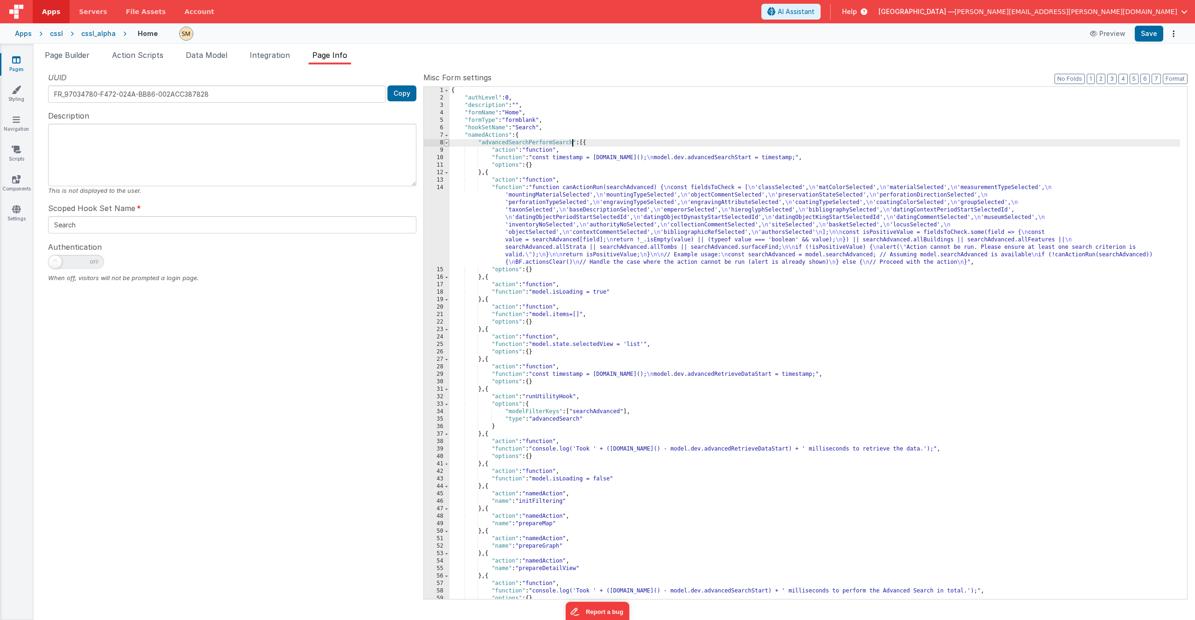
click at [446, 143] on span at bounding box center [446, 142] width 5 height 7
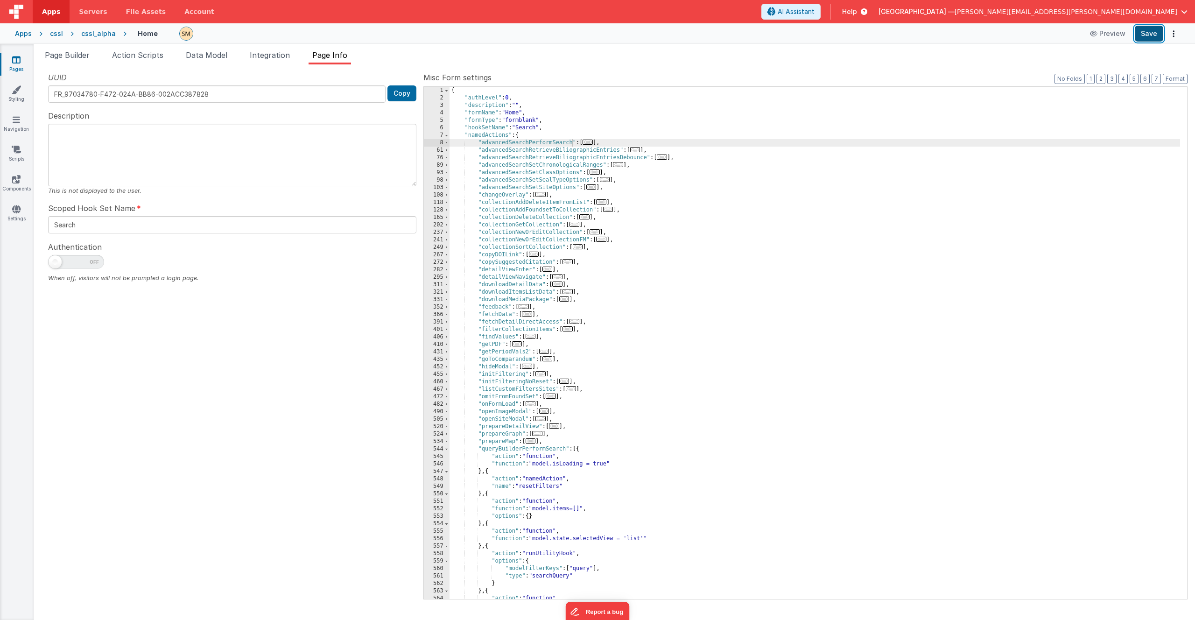
click at [1149, 34] on button "Save" at bounding box center [1149, 34] width 28 height 16
